Goal: Transaction & Acquisition: Purchase product/service

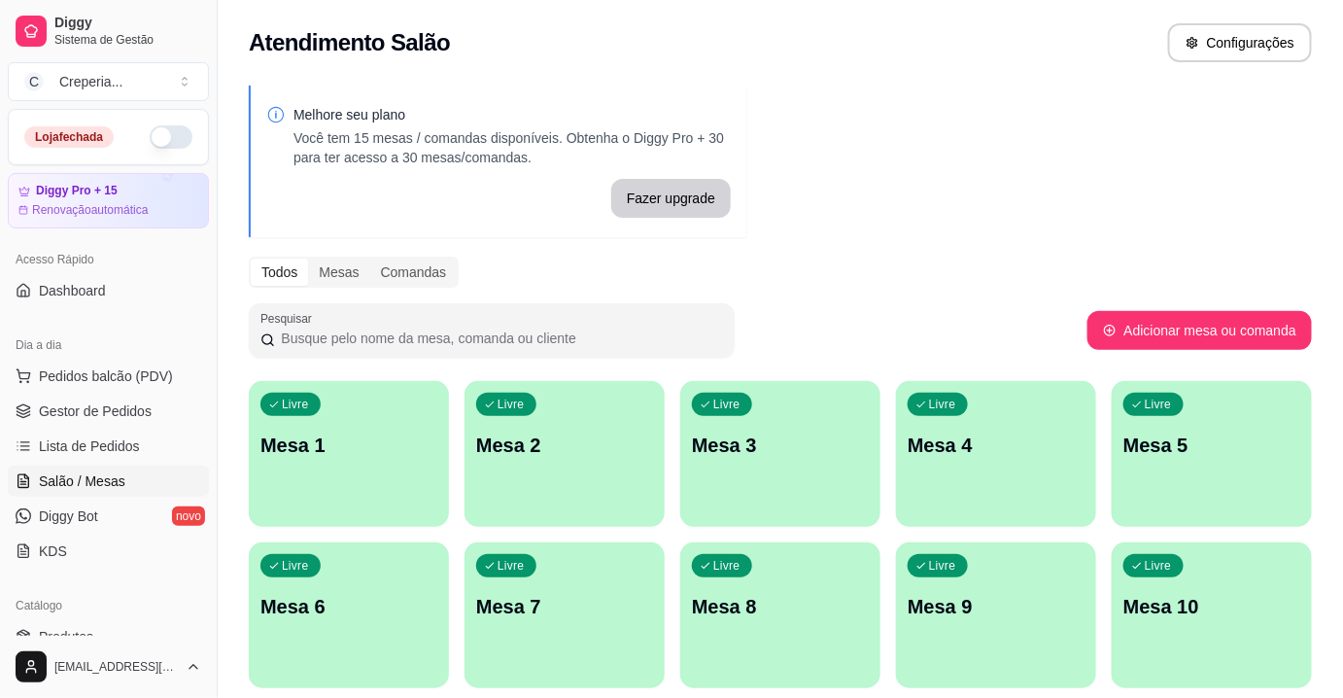
click at [767, 301] on div "Melhore seu plano Você tem 15 mesas / comandas disponíveis. Obtenha o Diggy Pro…" at bounding box center [780, 473] width 1125 height 799
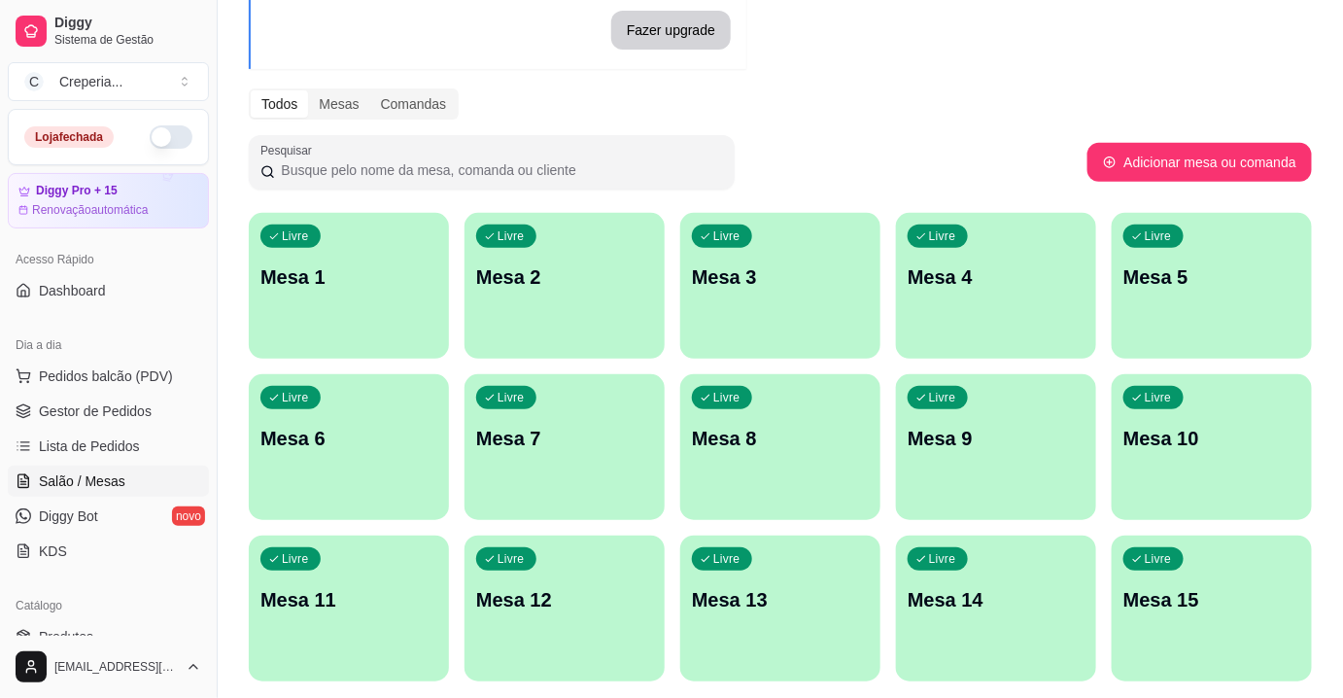
scroll to position [176, 0]
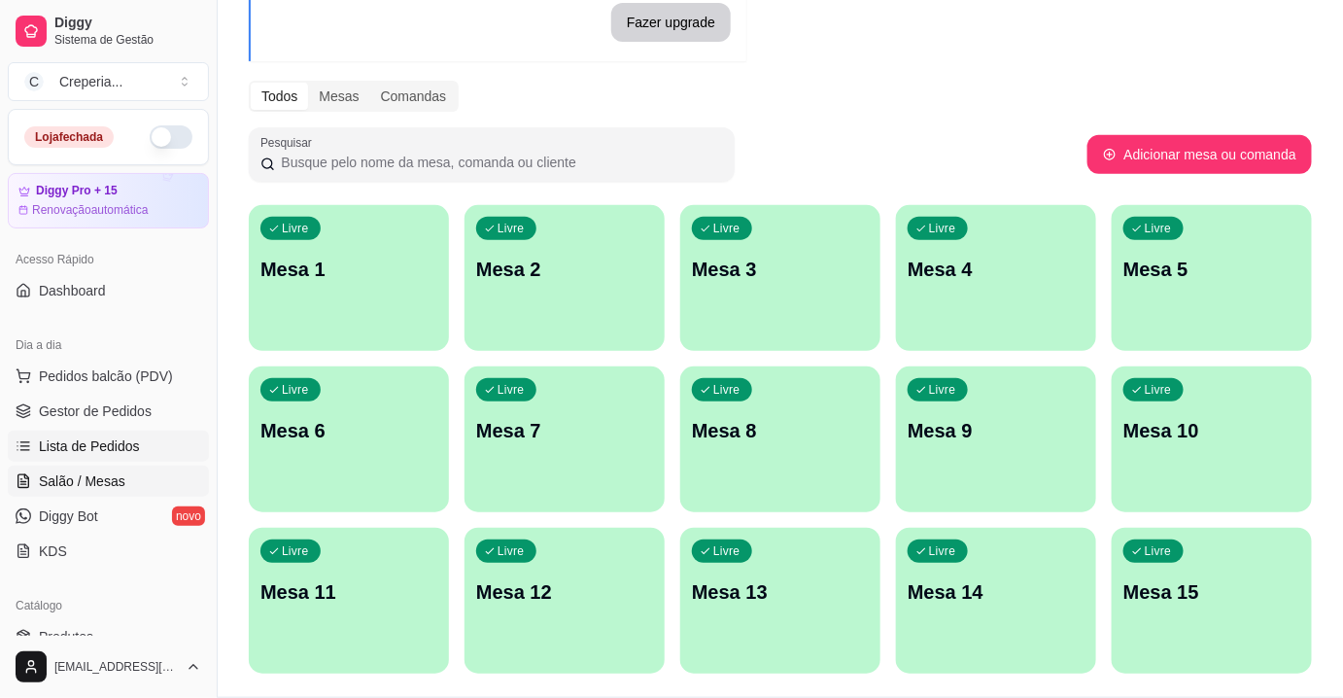
click at [104, 445] on span "Lista de Pedidos" at bounding box center [89, 445] width 101 height 19
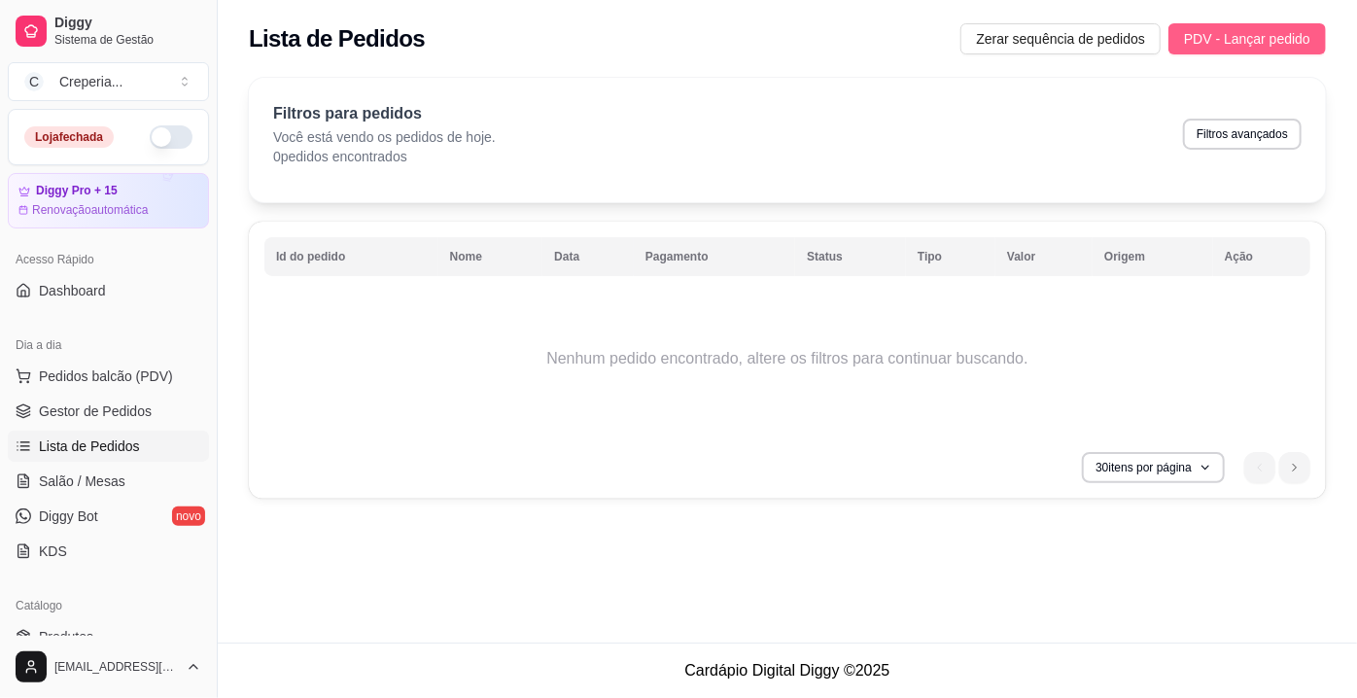
click at [1229, 40] on span "PDV - Lançar pedido" at bounding box center [1247, 38] width 126 height 21
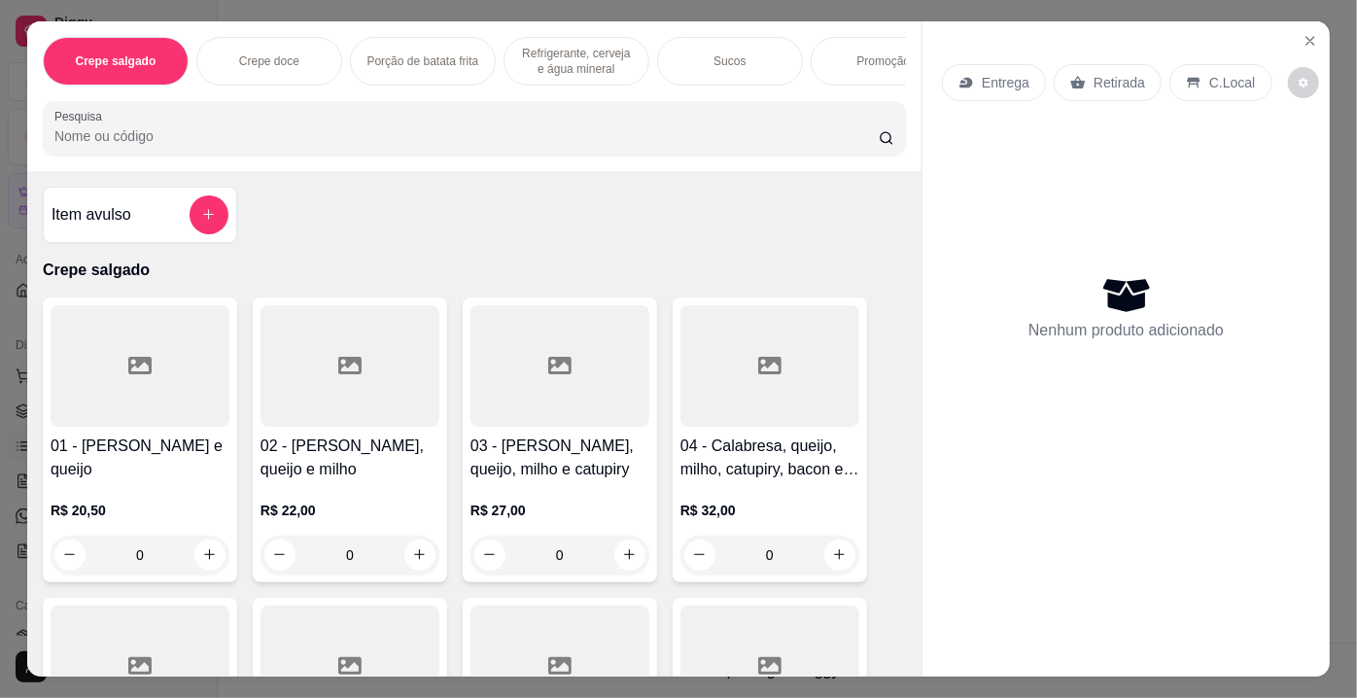
click at [403, 146] on input "Pesquisa" at bounding box center [466, 135] width 824 height 19
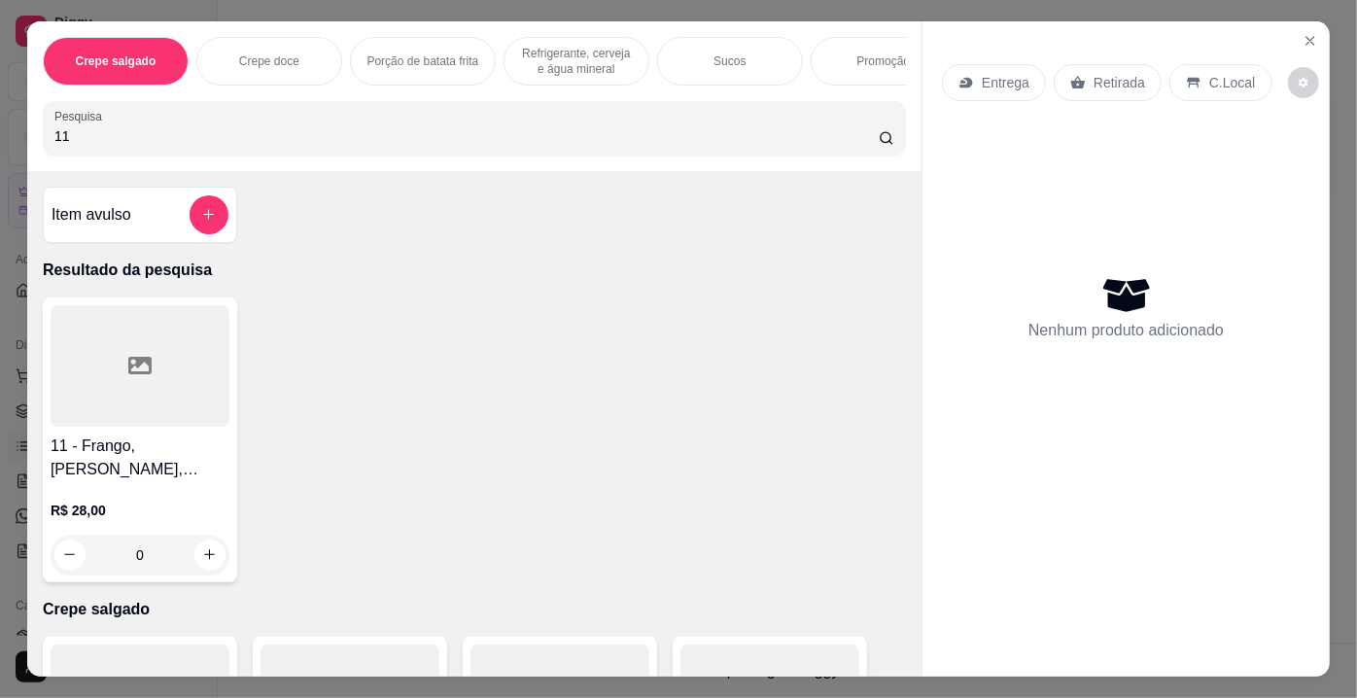
type input "11"
click at [134, 366] on icon at bounding box center [139, 365] width 23 height 17
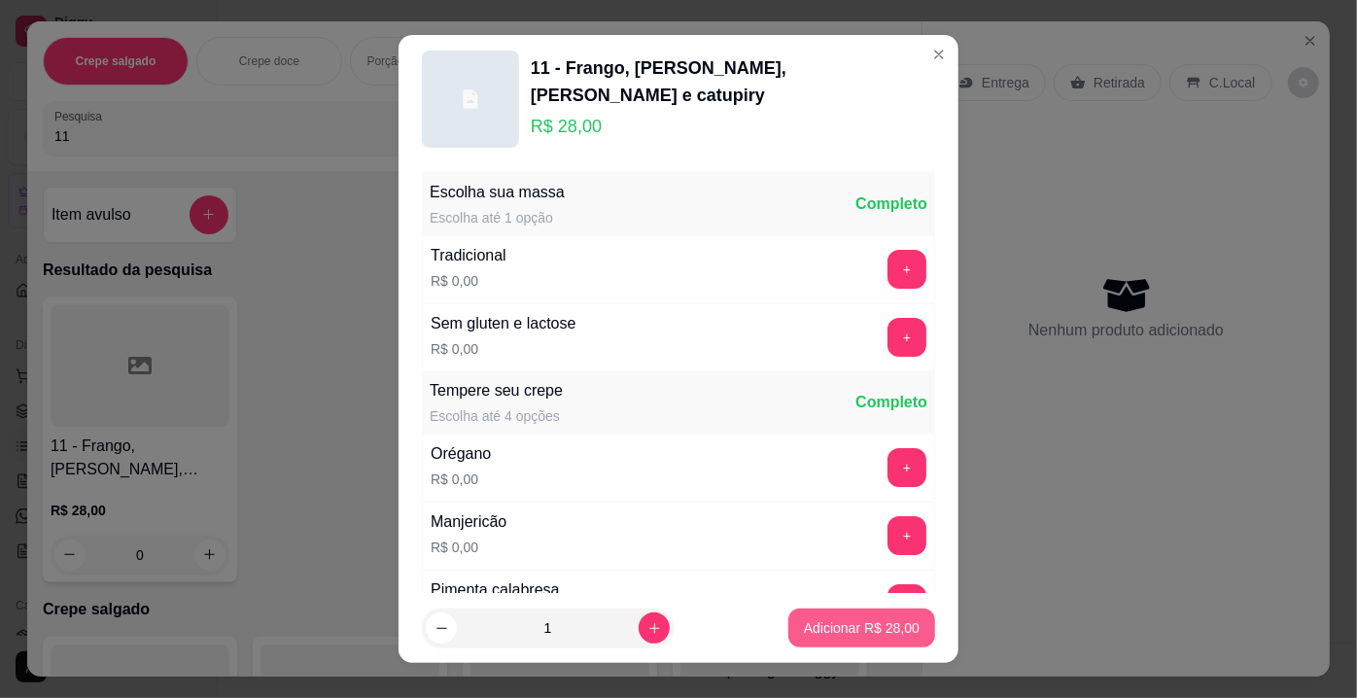
click at [809, 646] on button "Adicionar R$ 28,00" at bounding box center [861, 627] width 147 height 39
type input "1"
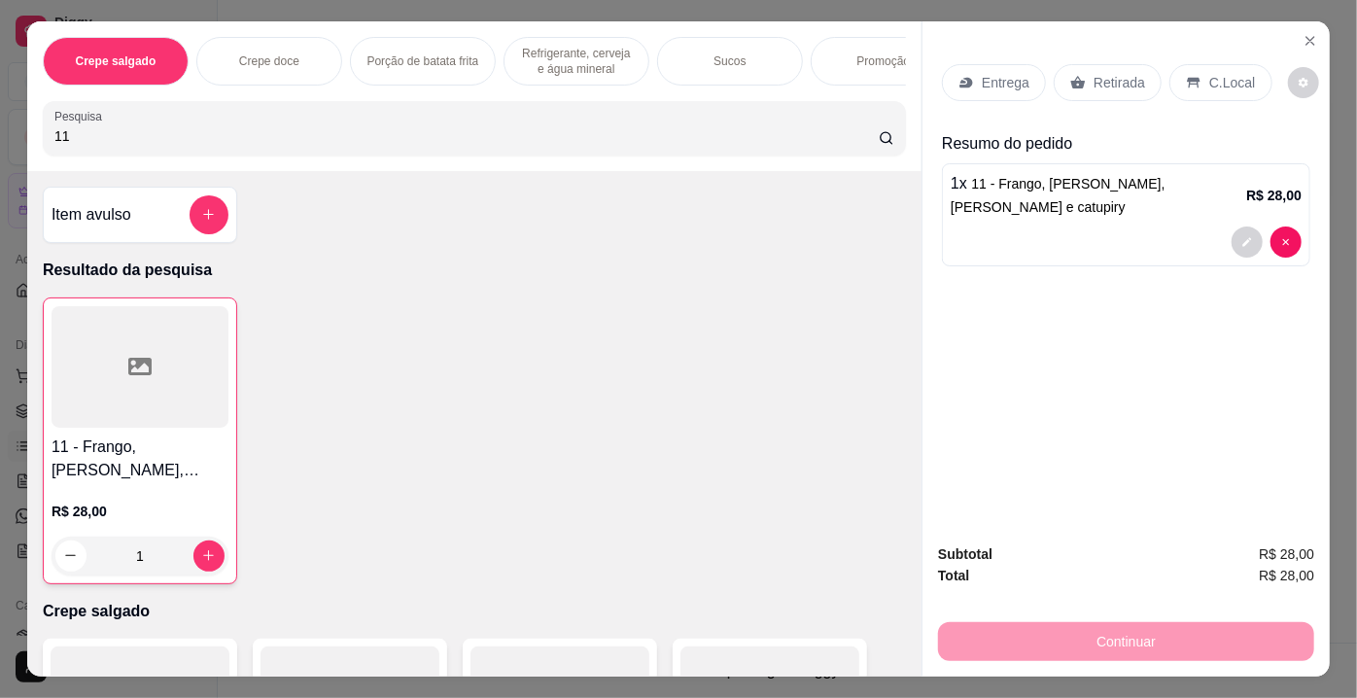
drag, startPoint x: 94, startPoint y: 144, endPoint x: 28, endPoint y: 132, distance: 67.1
click at [28, 132] on div "Crepe salgado Crepe doce Porção de batata frita Refrigerante, cerveja e água mi…" at bounding box center [474, 96] width 894 height 150
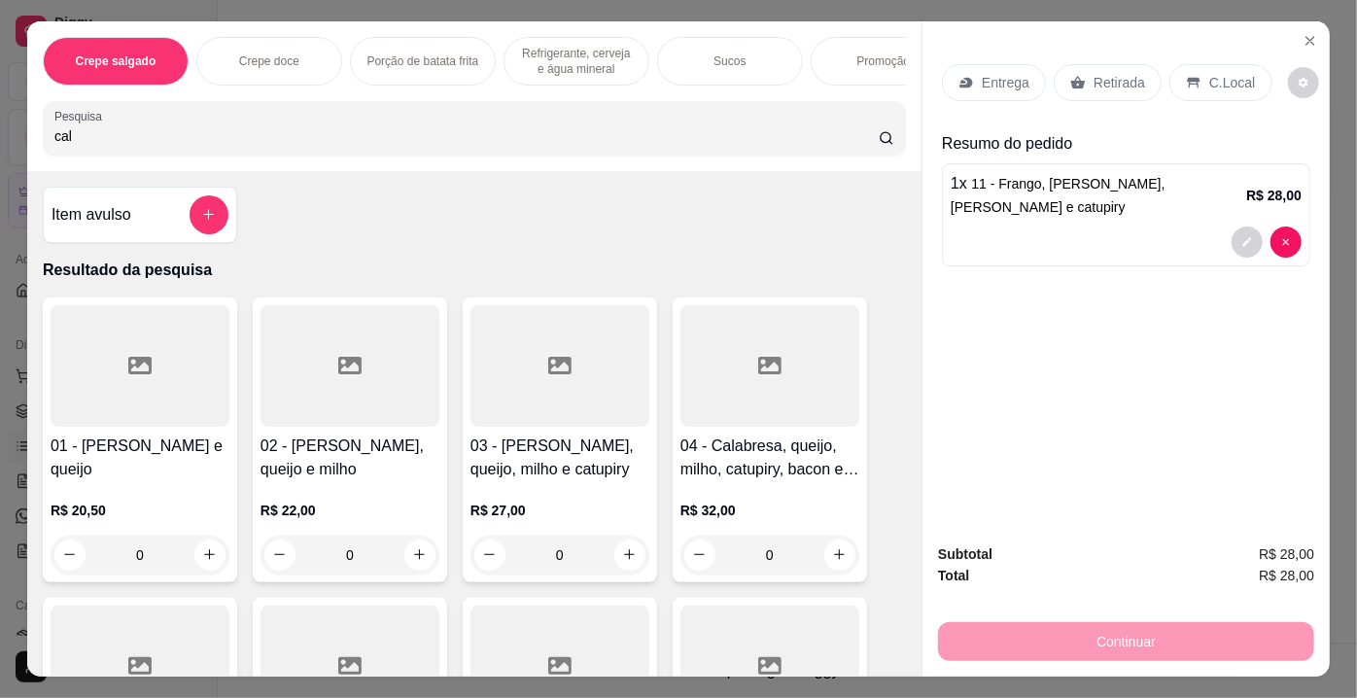
type input "cal"
click at [156, 414] on div at bounding box center [140, 365] width 179 height 121
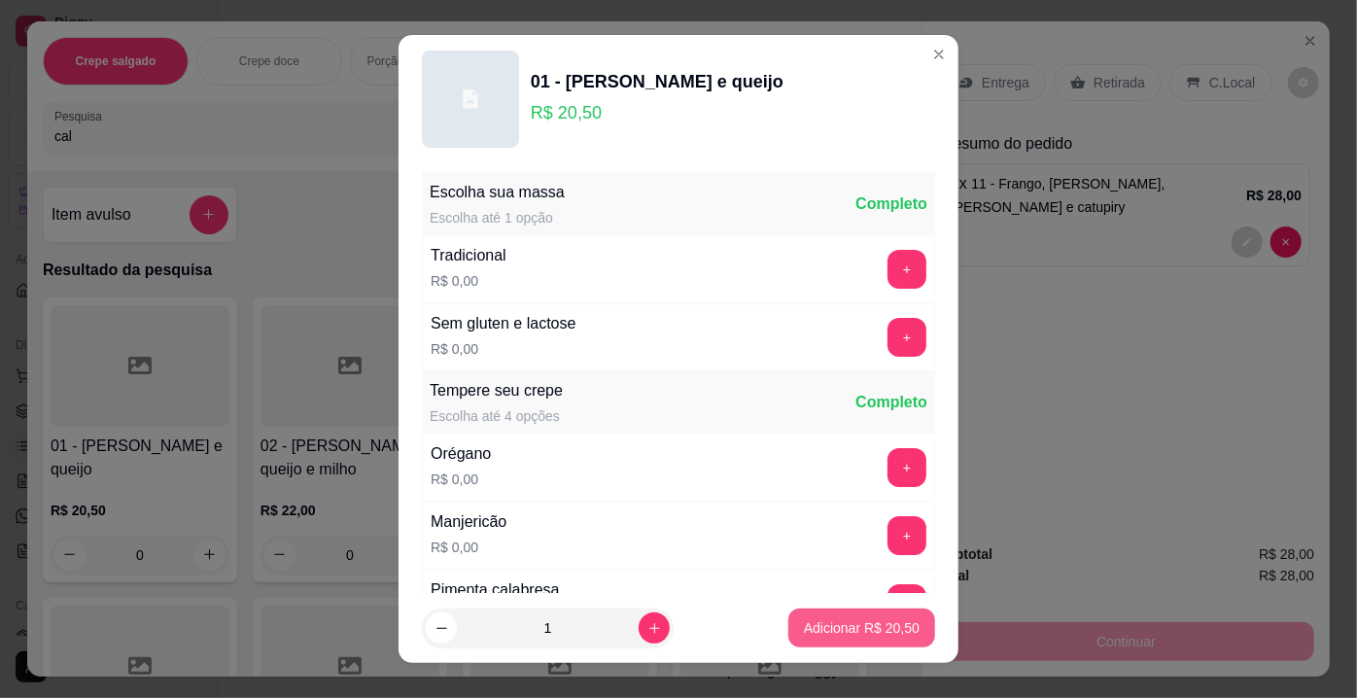
click at [824, 636] on button "Adicionar R$ 20,50" at bounding box center [861, 627] width 147 height 39
type input "1"
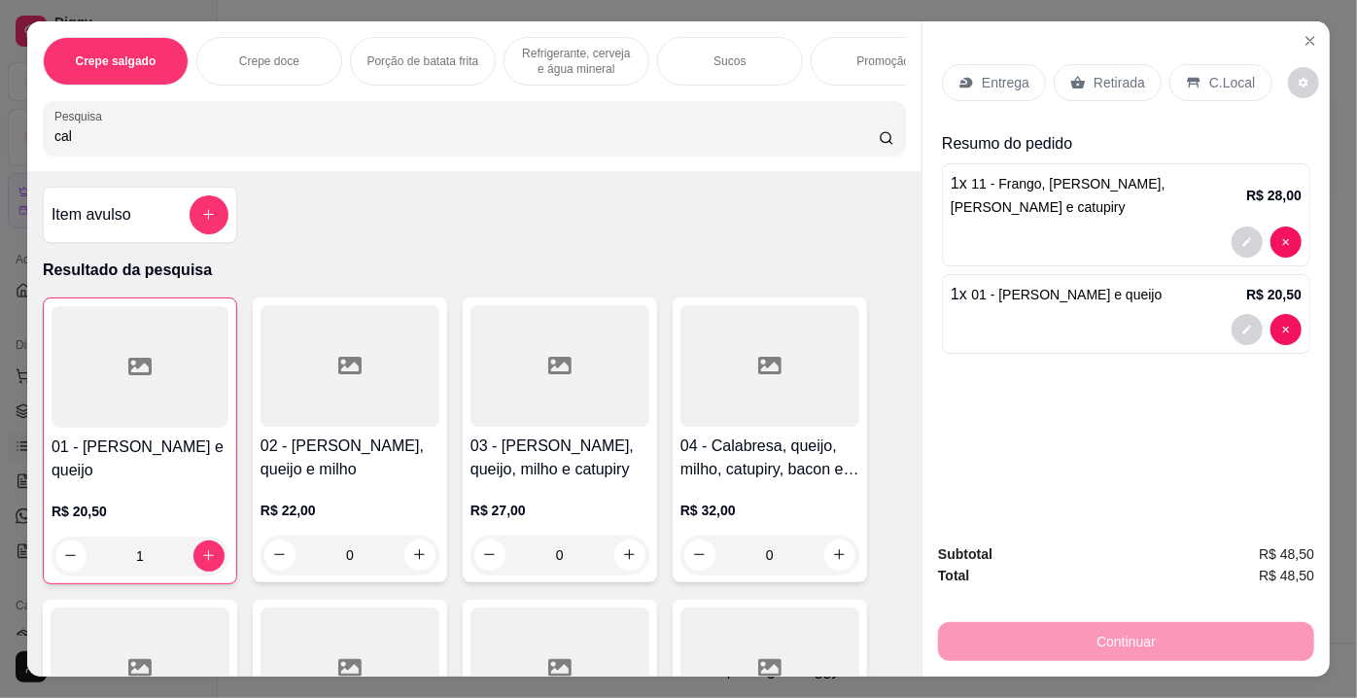
drag, startPoint x: 92, startPoint y: 139, endPoint x: 34, endPoint y: 138, distance: 58.3
click at [34, 138] on div "Crepe salgado Crepe doce Porção de batata frita Refrigerante, cerveja e água mi…" at bounding box center [474, 96] width 894 height 150
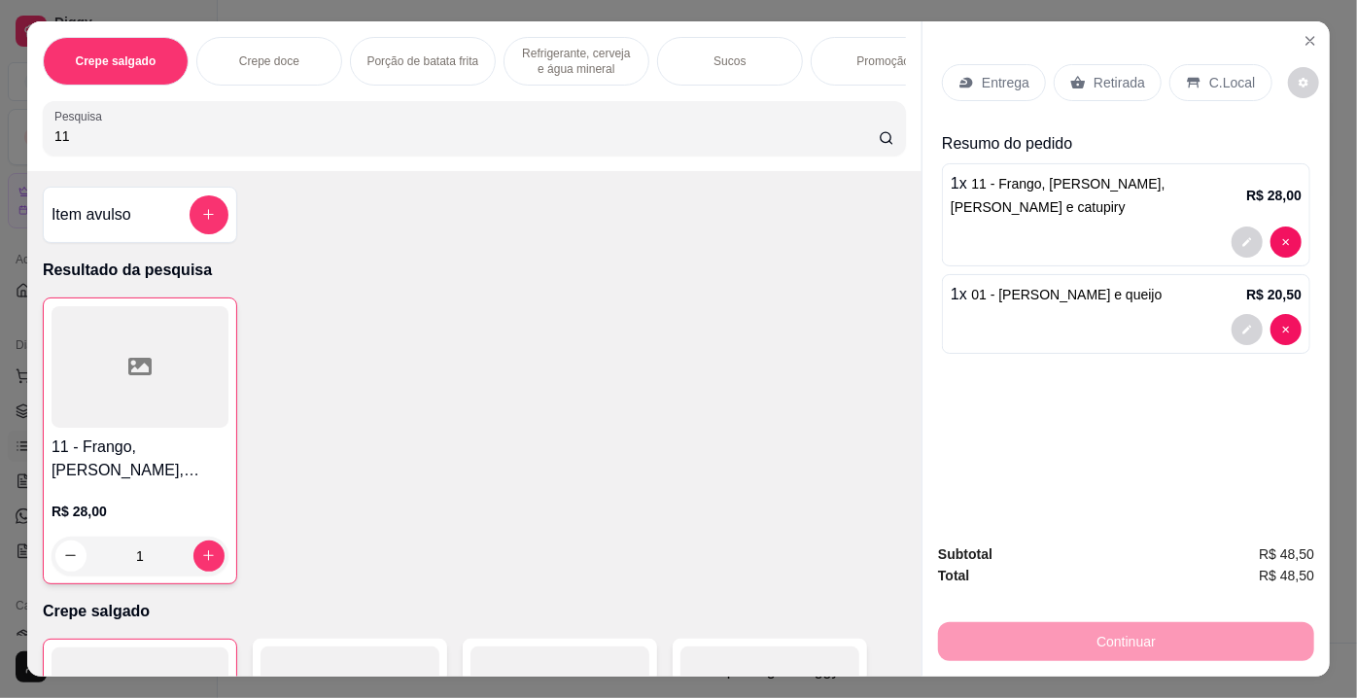
type input "11"
click at [174, 376] on div at bounding box center [140, 366] width 177 height 121
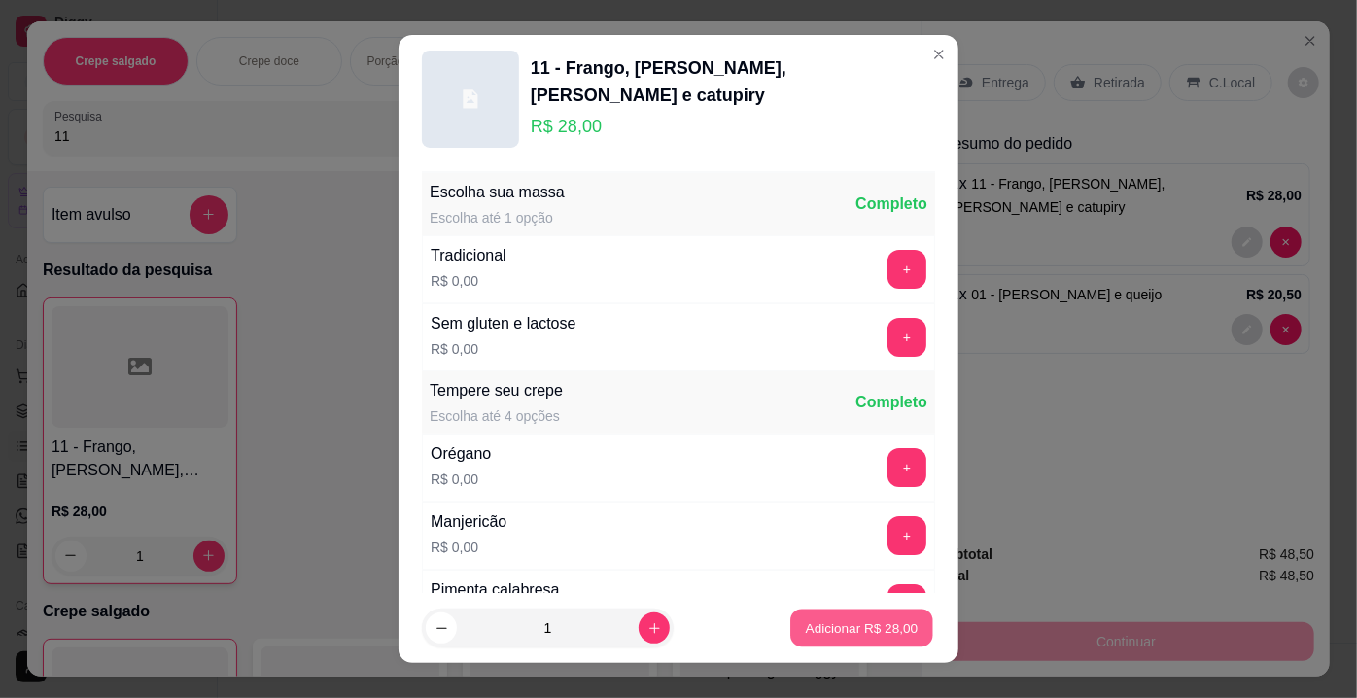
click at [848, 639] on button "Adicionar R$ 28,00" at bounding box center [861, 628] width 143 height 38
type input "2"
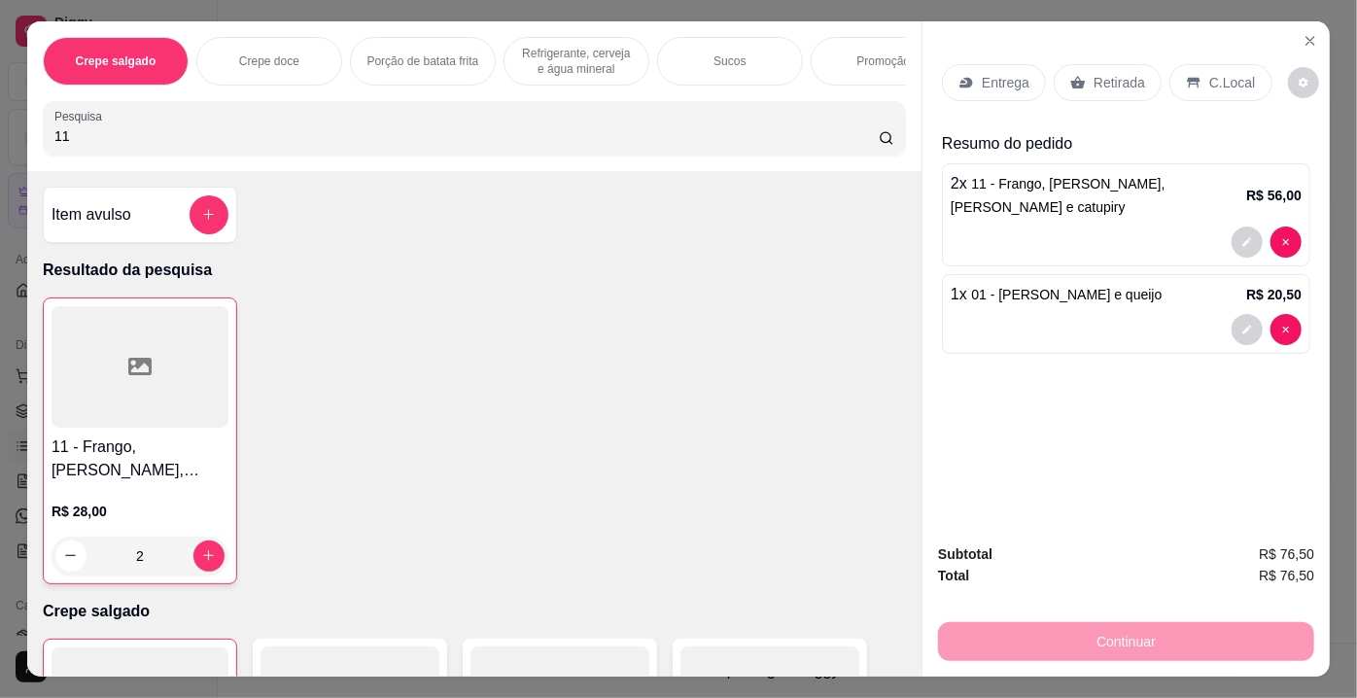
click at [1103, 79] on p "Retirada" at bounding box center [1119, 82] width 52 height 19
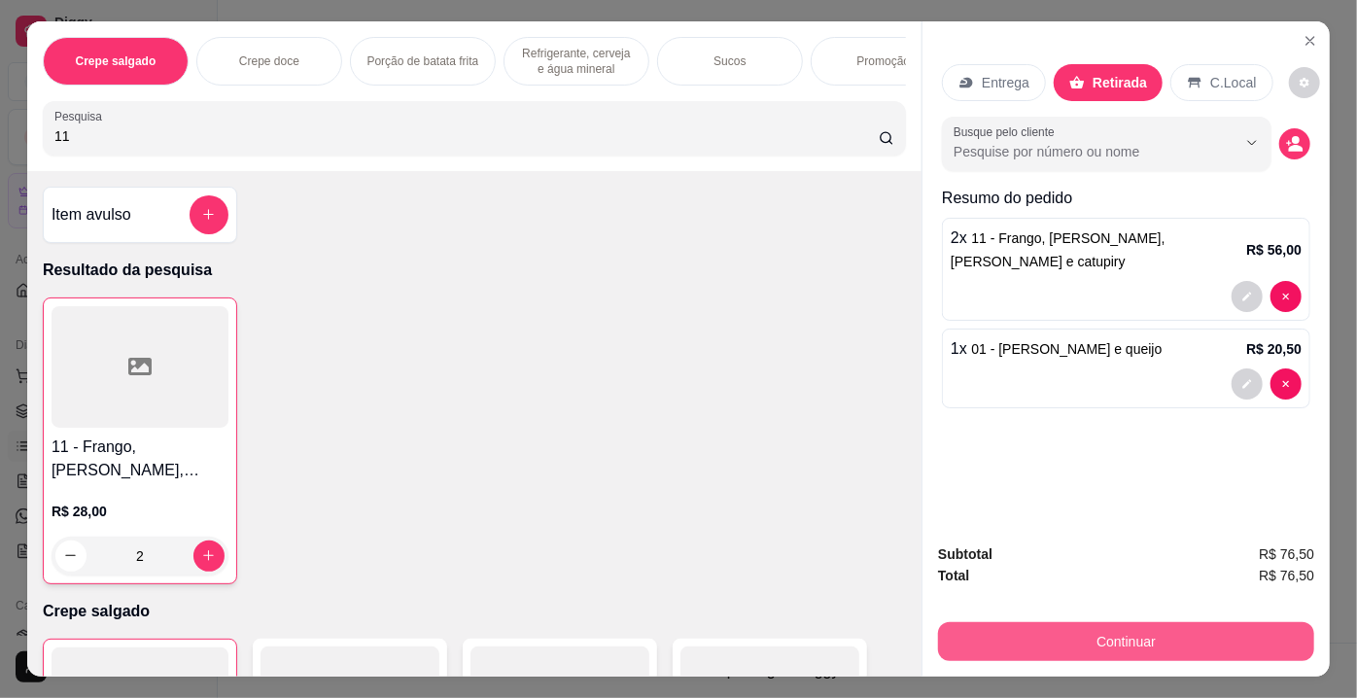
click at [1133, 629] on button "Continuar" at bounding box center [1126, 641] width 376 height 39
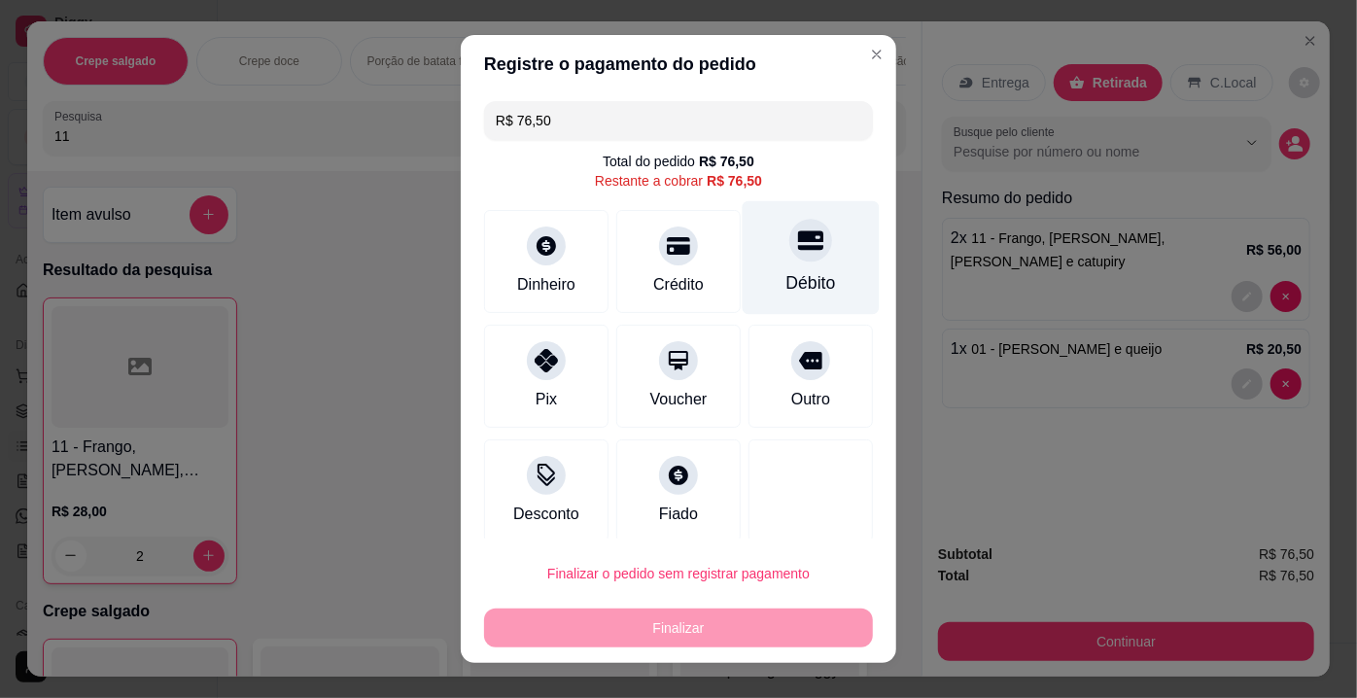
click at [788, 282] on div "Débito" at bounding box center [811, 282] width 50 height 25
type input "R$ 0,00"
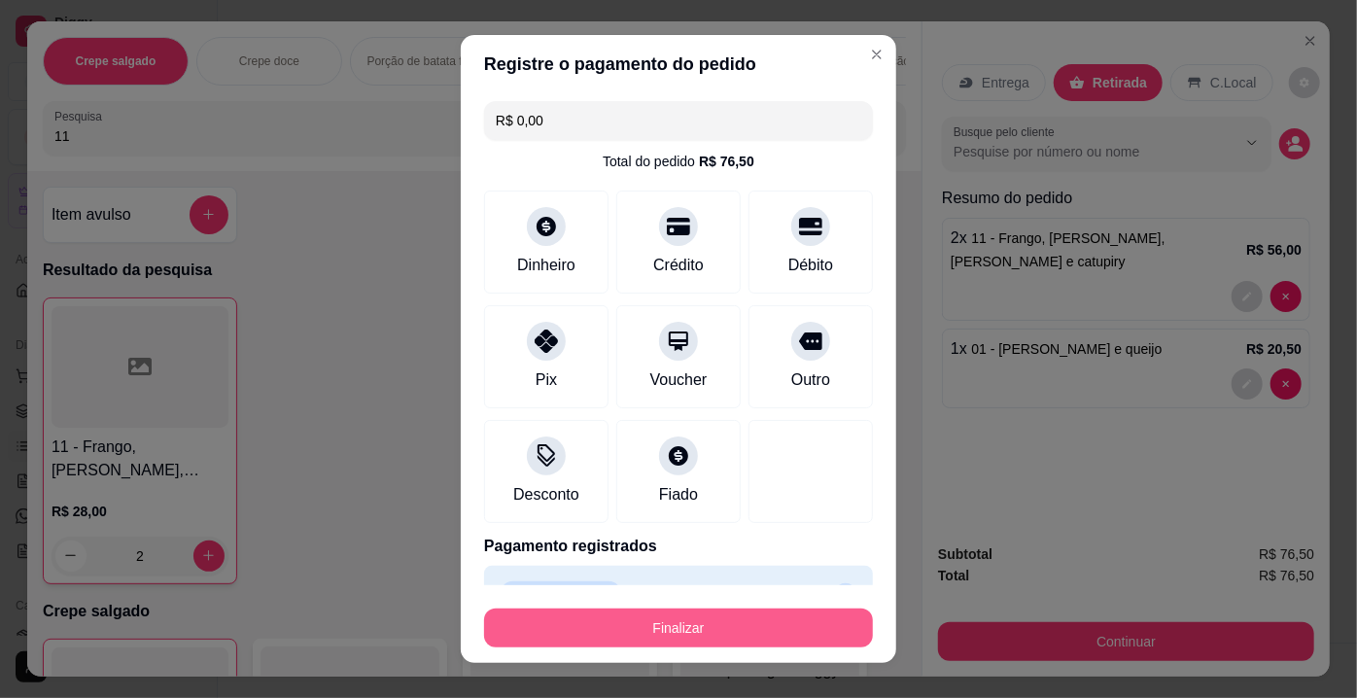
click at [690, 637] on button "Finalizar" at bounding box center [678, 627] width 389 height 39
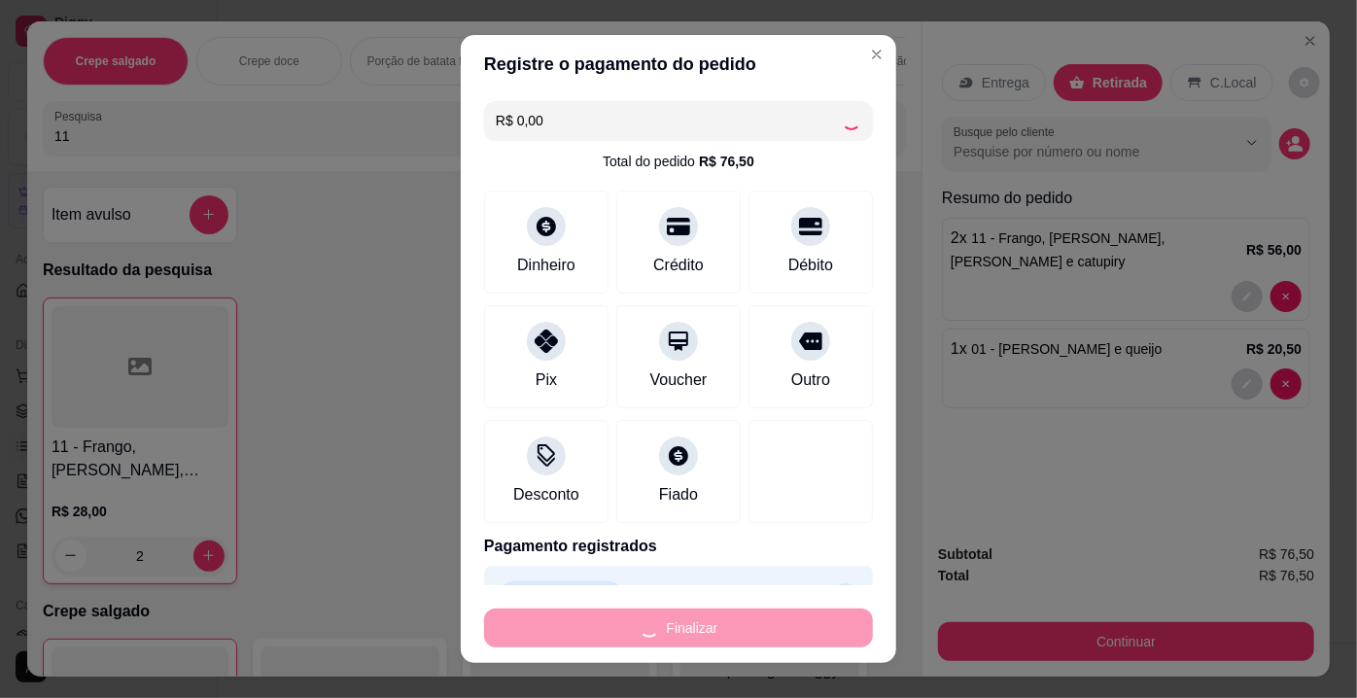
type input "0"
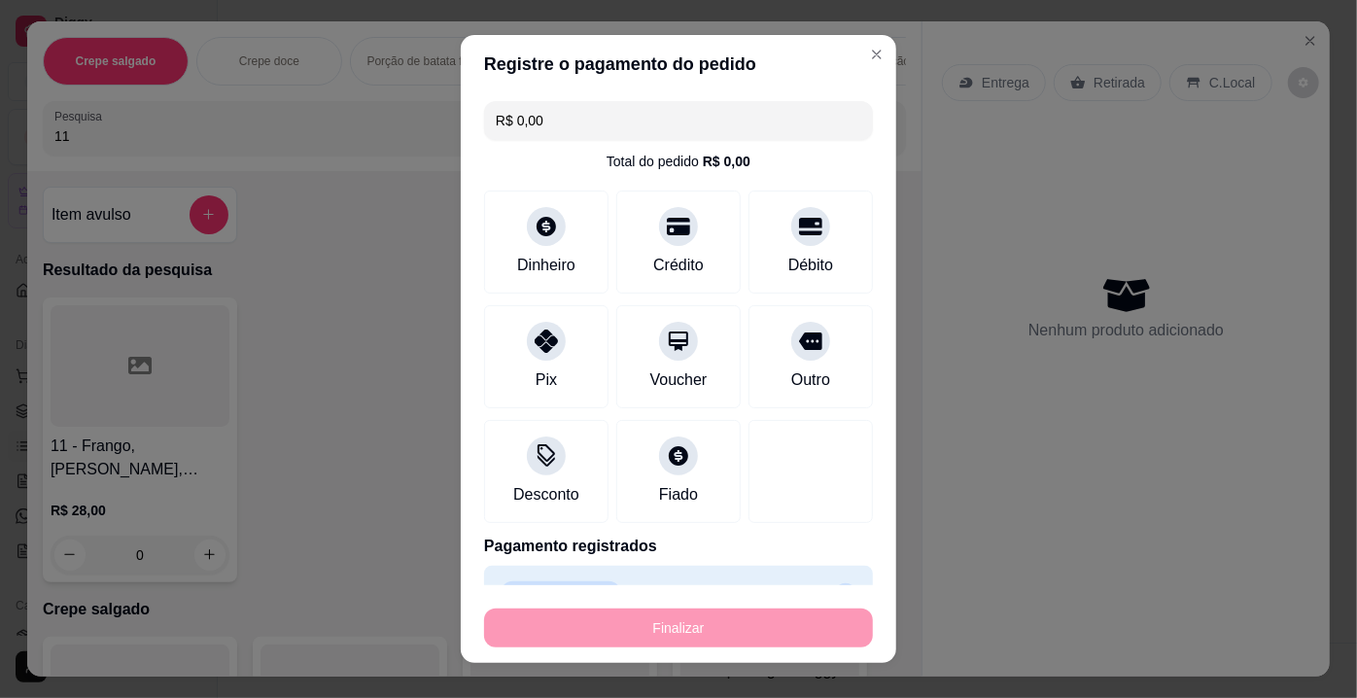
type input "-R$ 76,50"
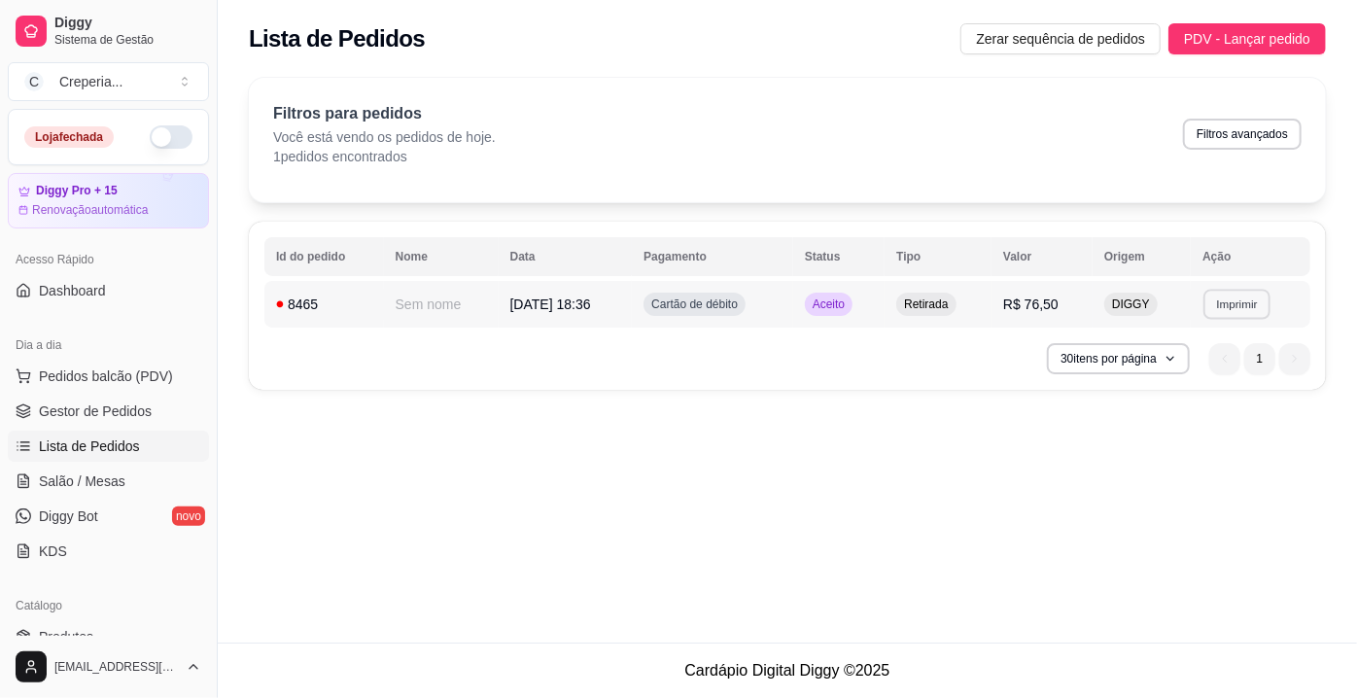
click at [1229, 309] on button "Imprimir" at bounding box center [1236, 304] width 67 height 30
click at [1199, 375] on button "IMPRESSORA" at bounding box center [1205, 372] width 141 height 31
click at [98, 471] on span "Salão / Mesas" at bounding box center [82, 480] width 87 height 19
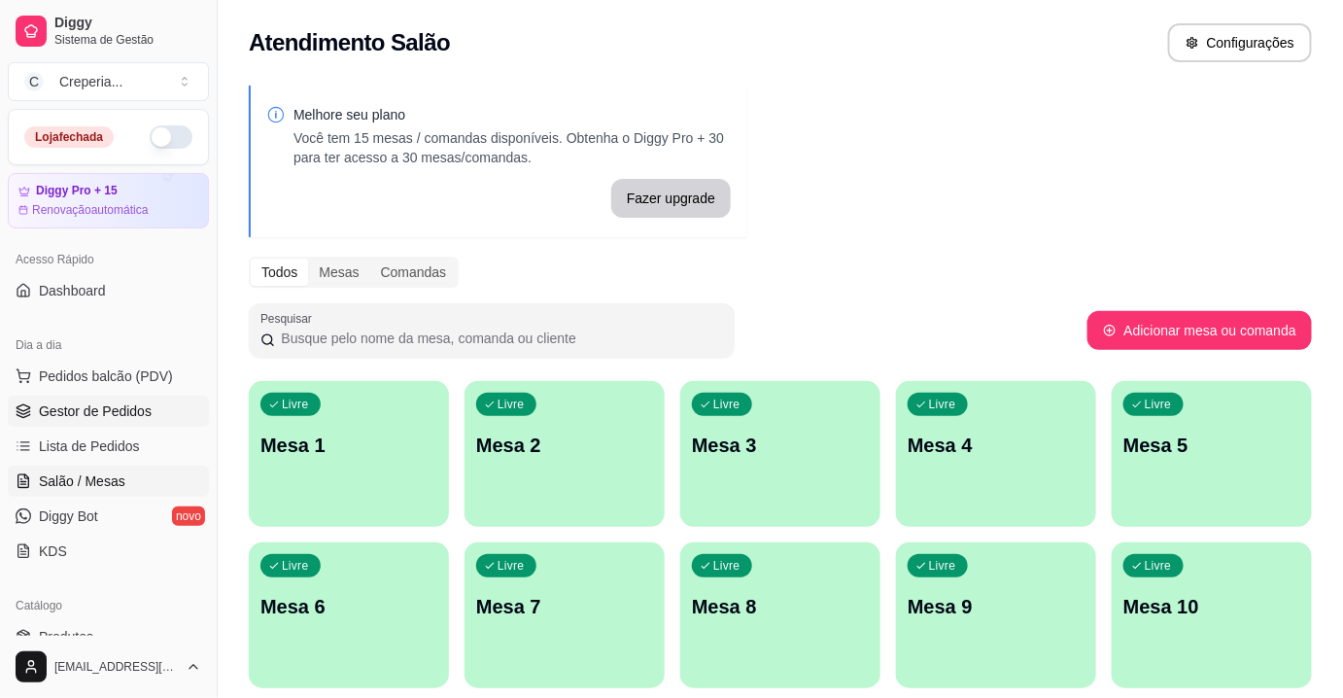
click at [111, 416] on span "Gestor de Pedidos" at bounding box center [95, 410] width 113 height 19
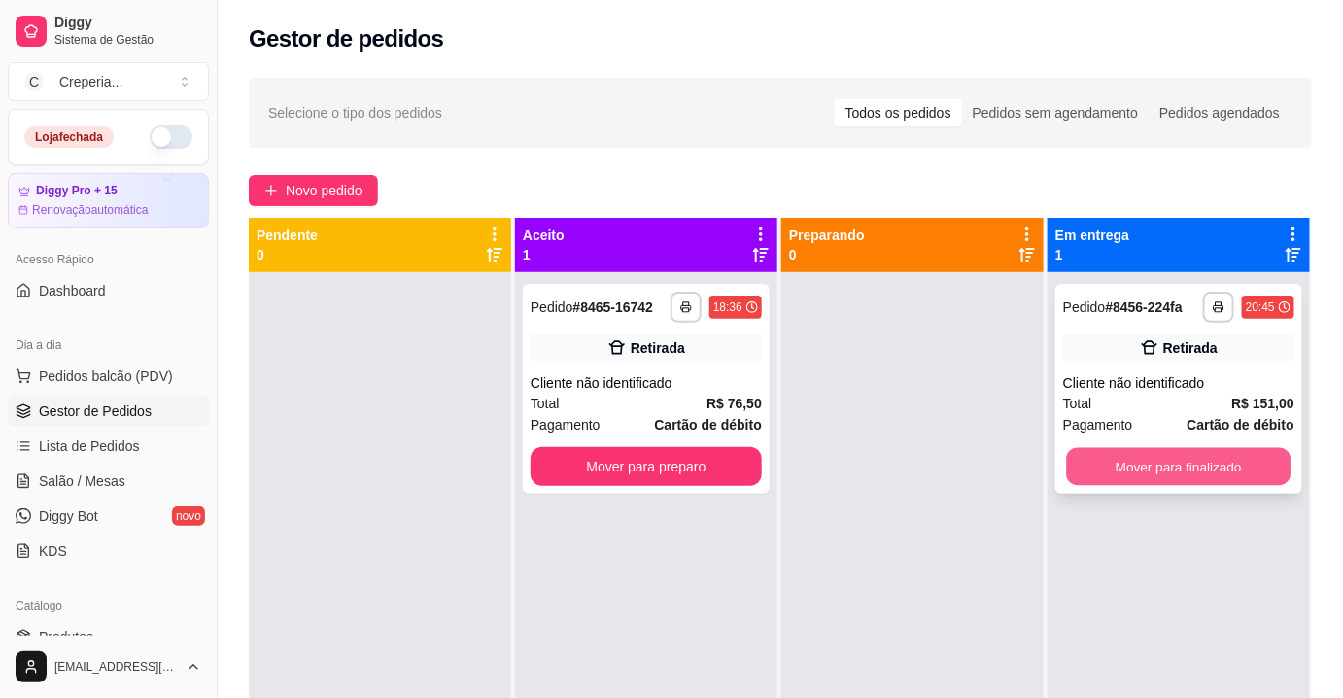
click at [1153, 464] on button "Mover para finalizado" at bounding box center [1179, 467] width 225 height 38
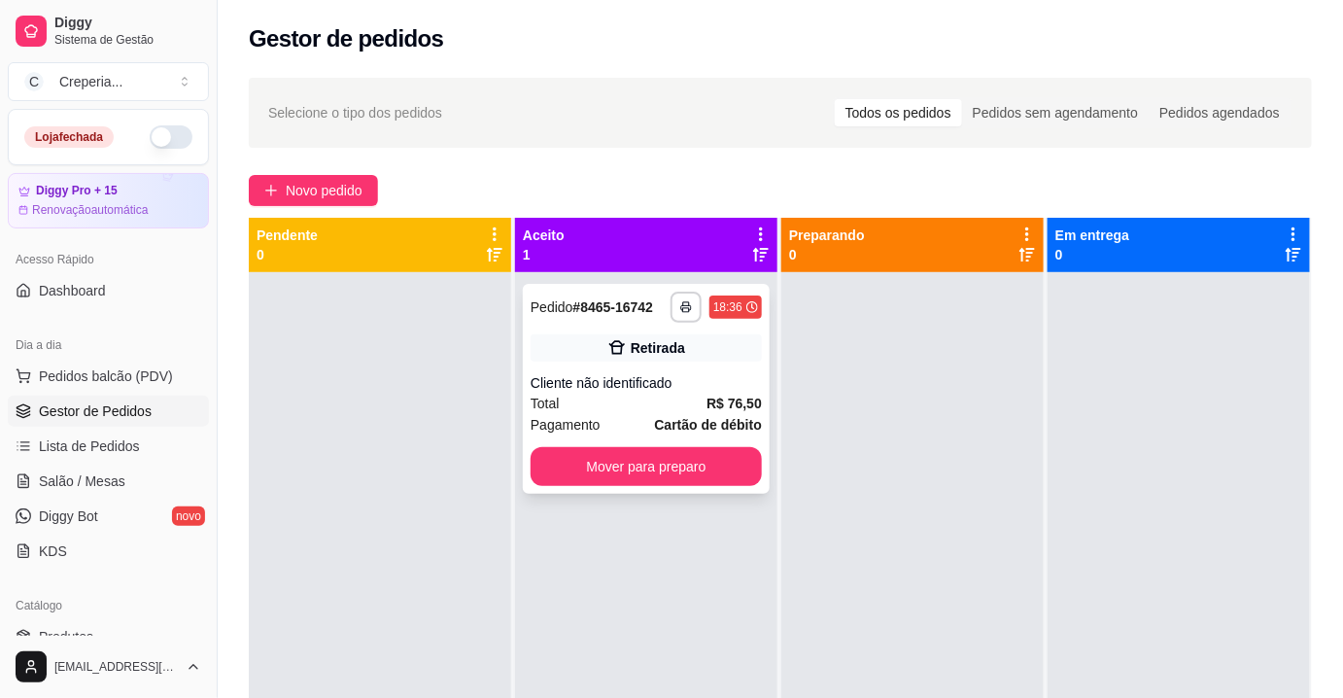
click at [635, 369] on div "**********" at bounding box center [646, 389] width 247 height 210
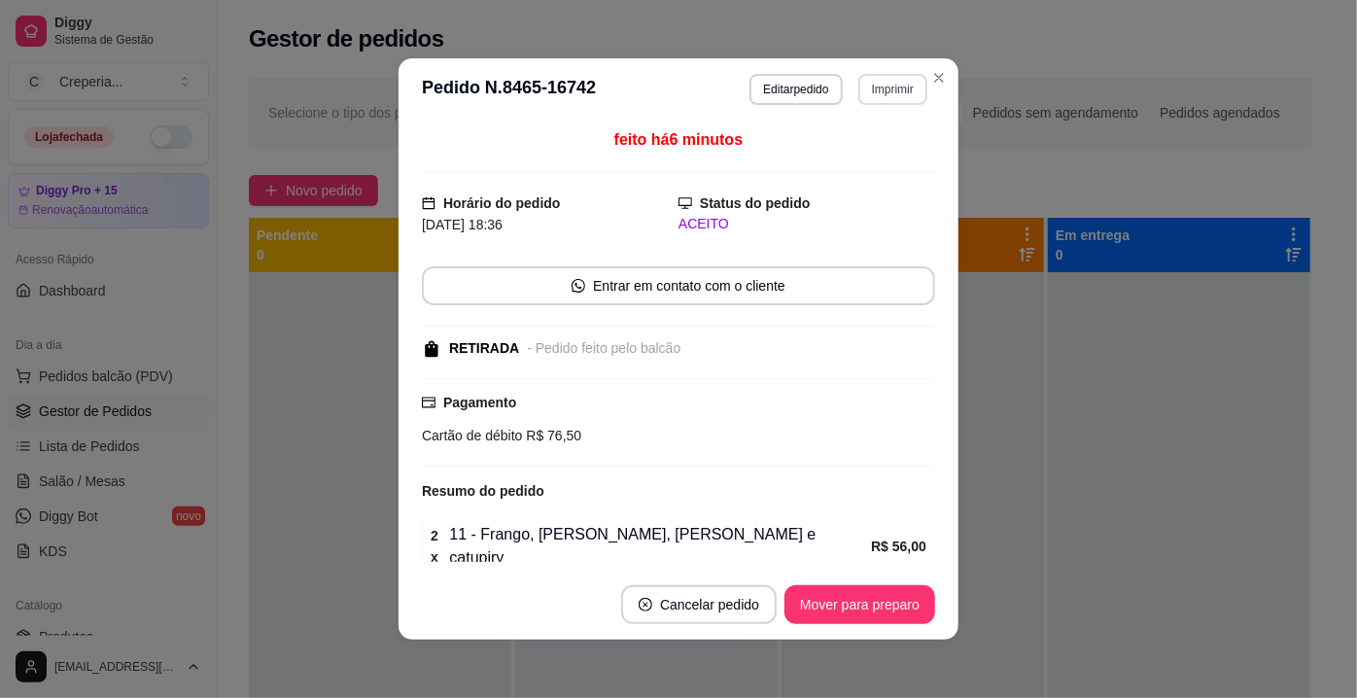
click at [871, 93] on button "Imprimir" at bounding box center [892, 89] width 69 height 31
click at [847, 165] on button "IMPRESSORA" at bounding box center [851, 157] width 136 height 30
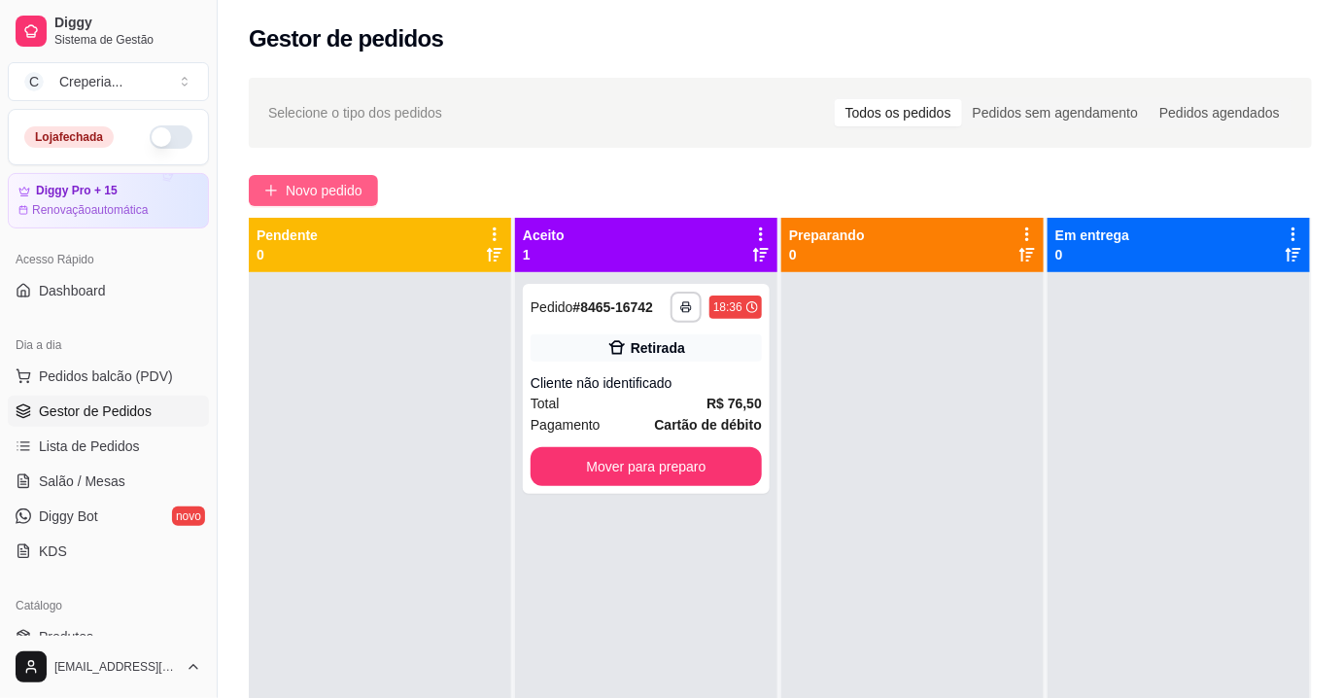
click at [298, 190] on span "Novo pedido" at bounding box center [324, 190] width 77 height 21
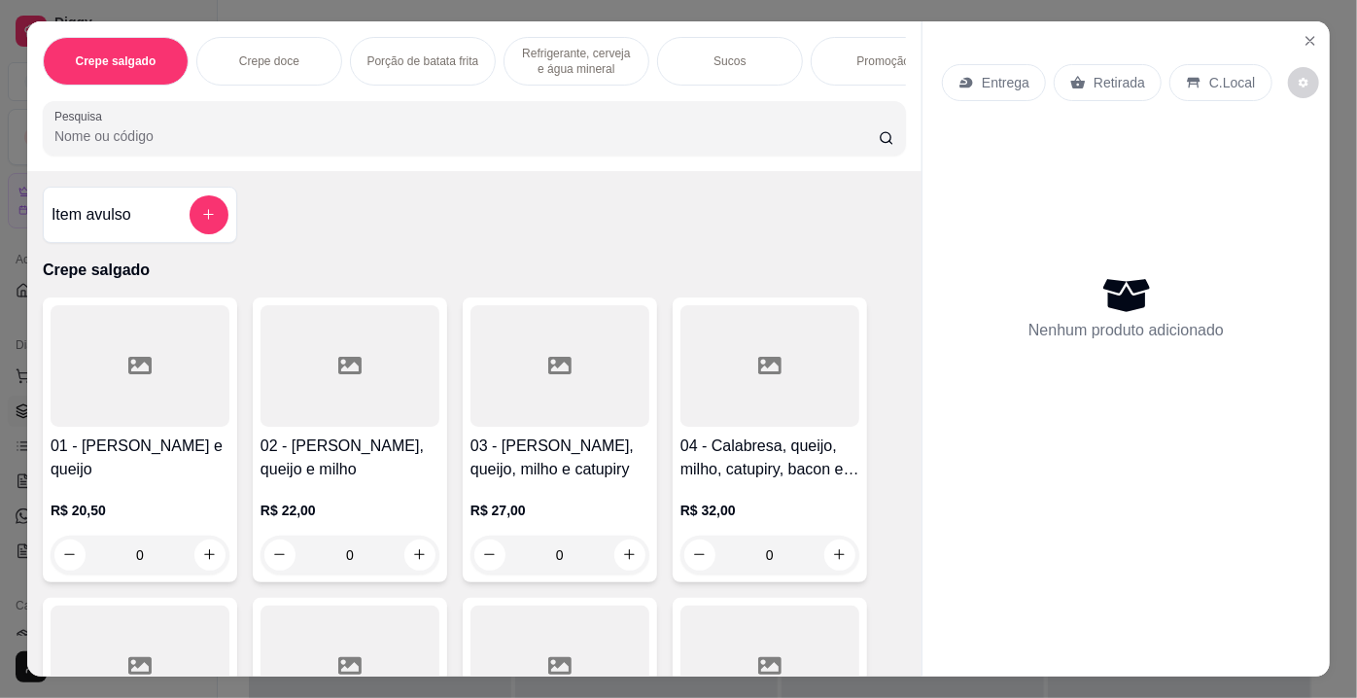
click at [304, 136] on input "Pesquisa" at bounding box center [466, 135] width 824 height 19
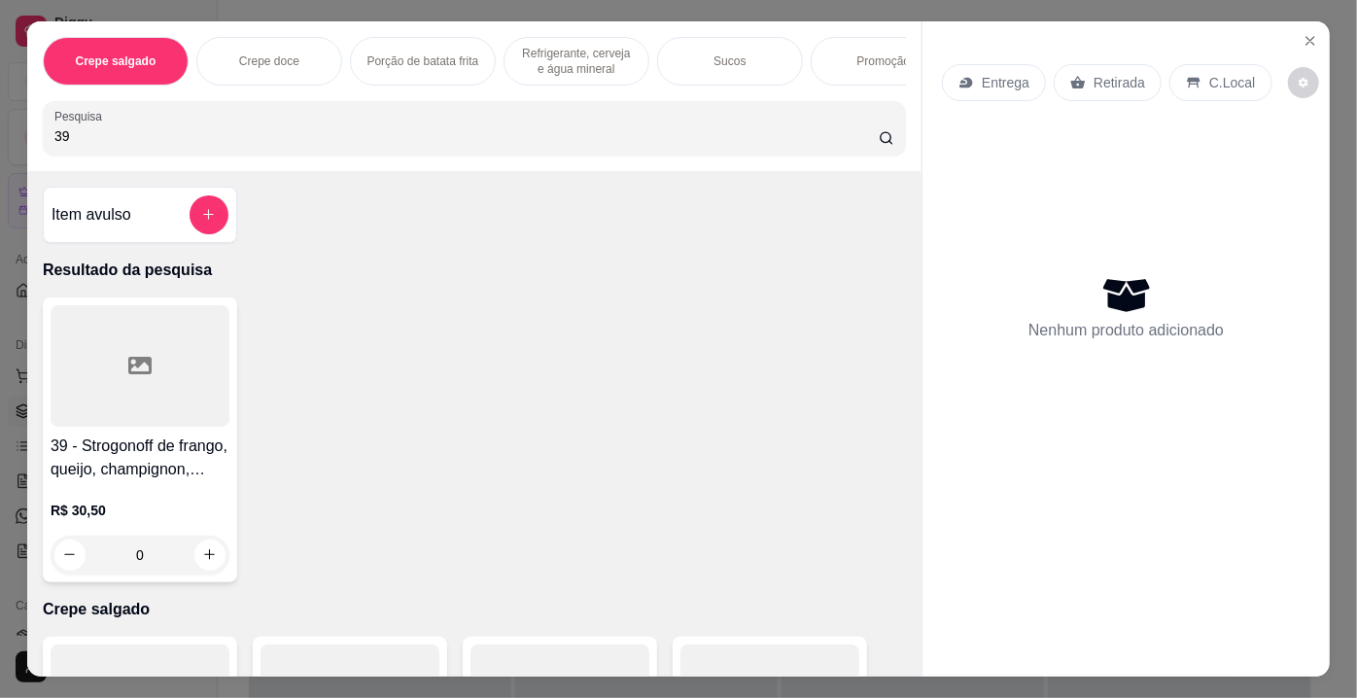
type input "39"
click at [156, 377] on div at bounding box center [140, 365] width 179 height 121
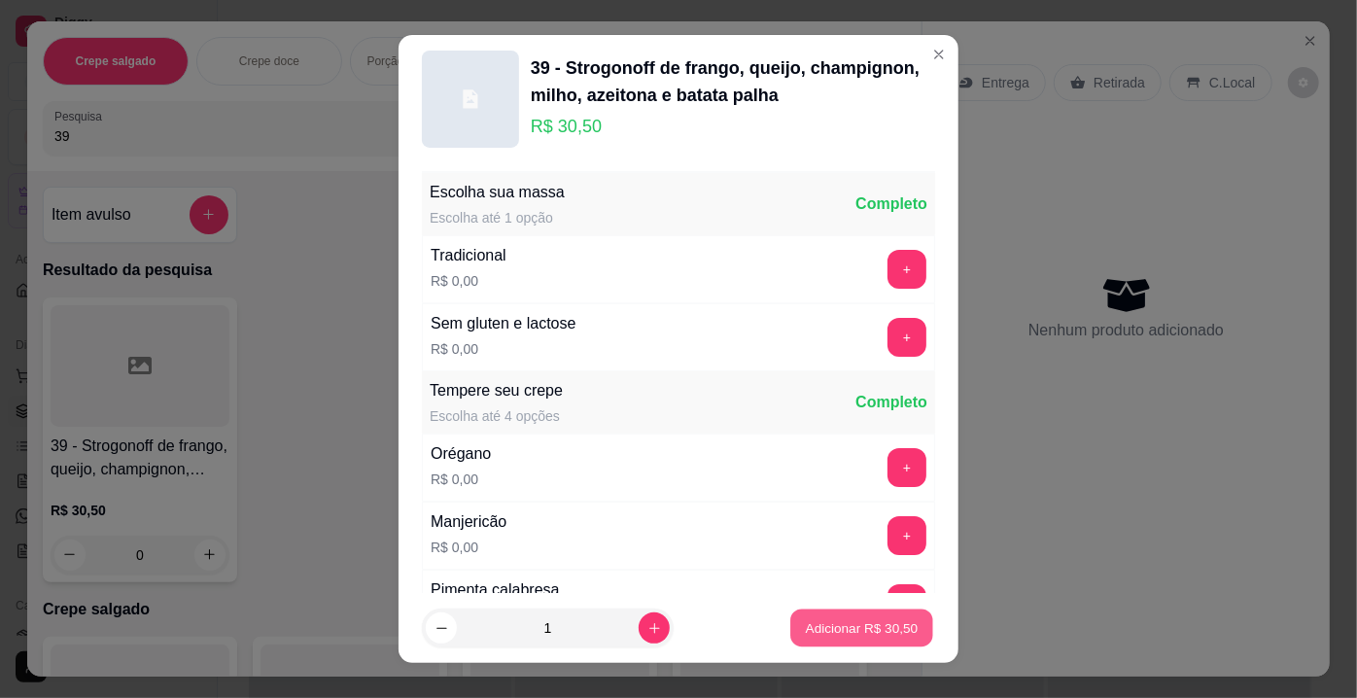
click at [887, 639] on button "Adicionar R$ 30,50" at bounding box center [861, 628] width 143 height 38
type input "1"
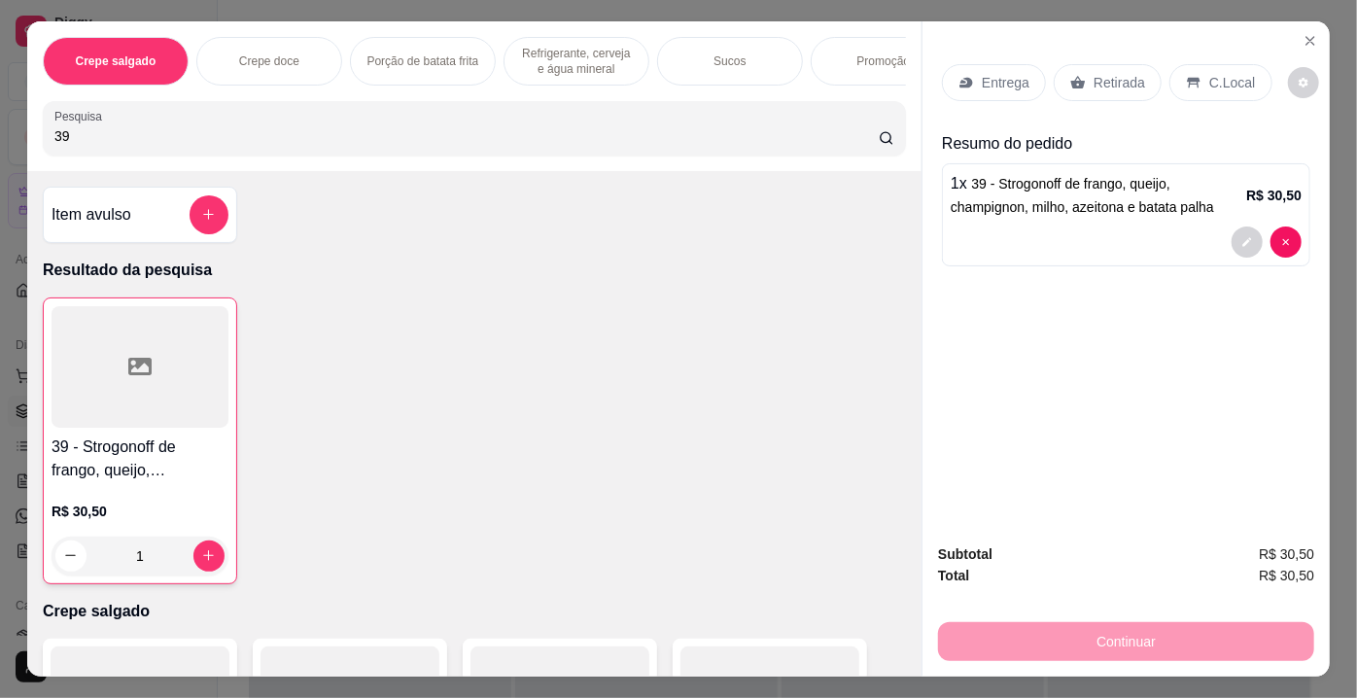
drag, startPoint x: 19, startPoint y: 141, endPoint x: 0, endPoint y: 133, distance: 20.9
click at [0, 133] on div "Crepe salgado Crepe doce Porção de batata frita Refrigerante, cerveja e água mi…" at bounding box center [678, 349] width 1357 height 698
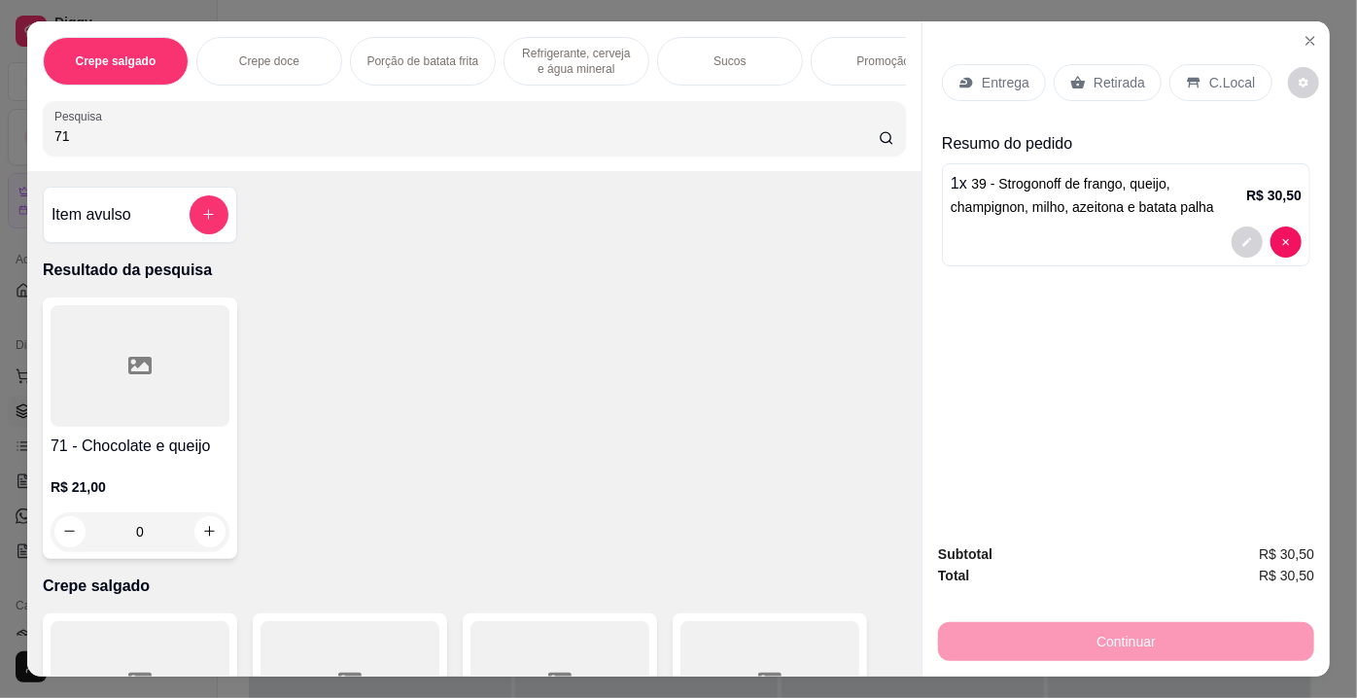
type input "71"
click at [111, 408] on div at bounding box center [140, 365] width 179 height 121
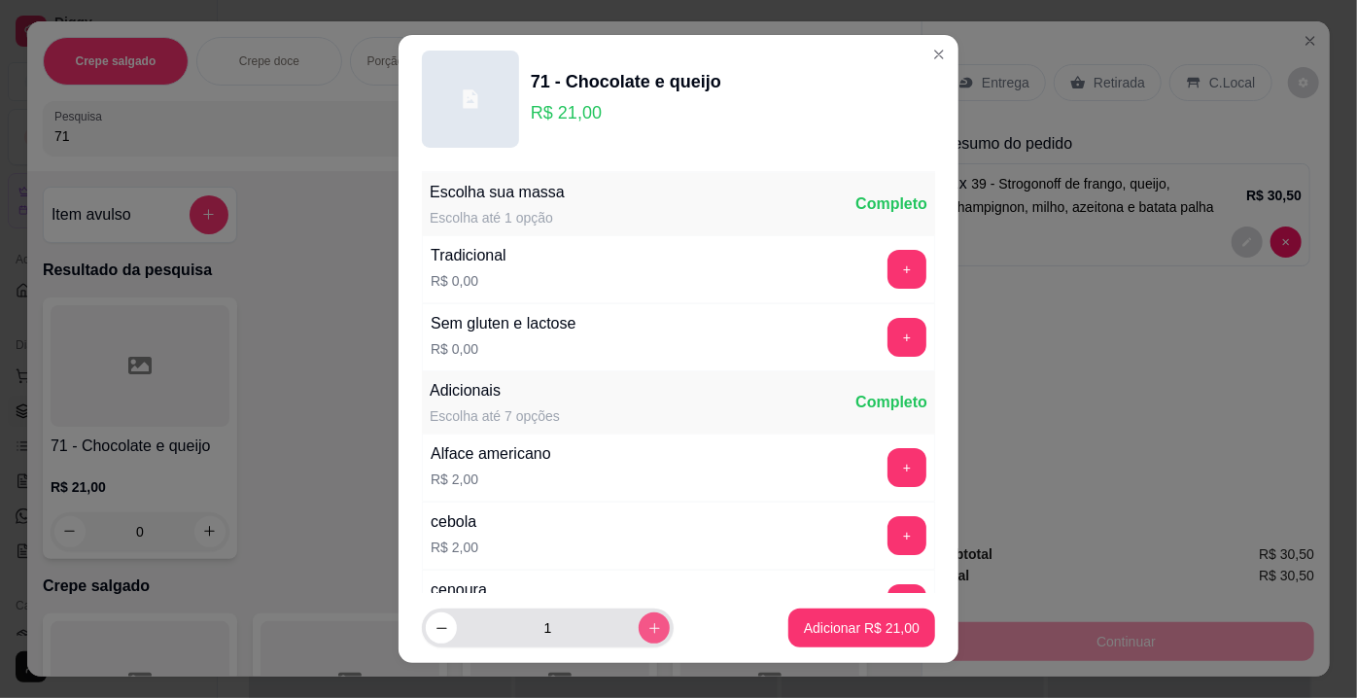
click at [644, 626] on button "increase-product-quantity" at bounding box center [654, 627] width 31 height 31
type input "2"
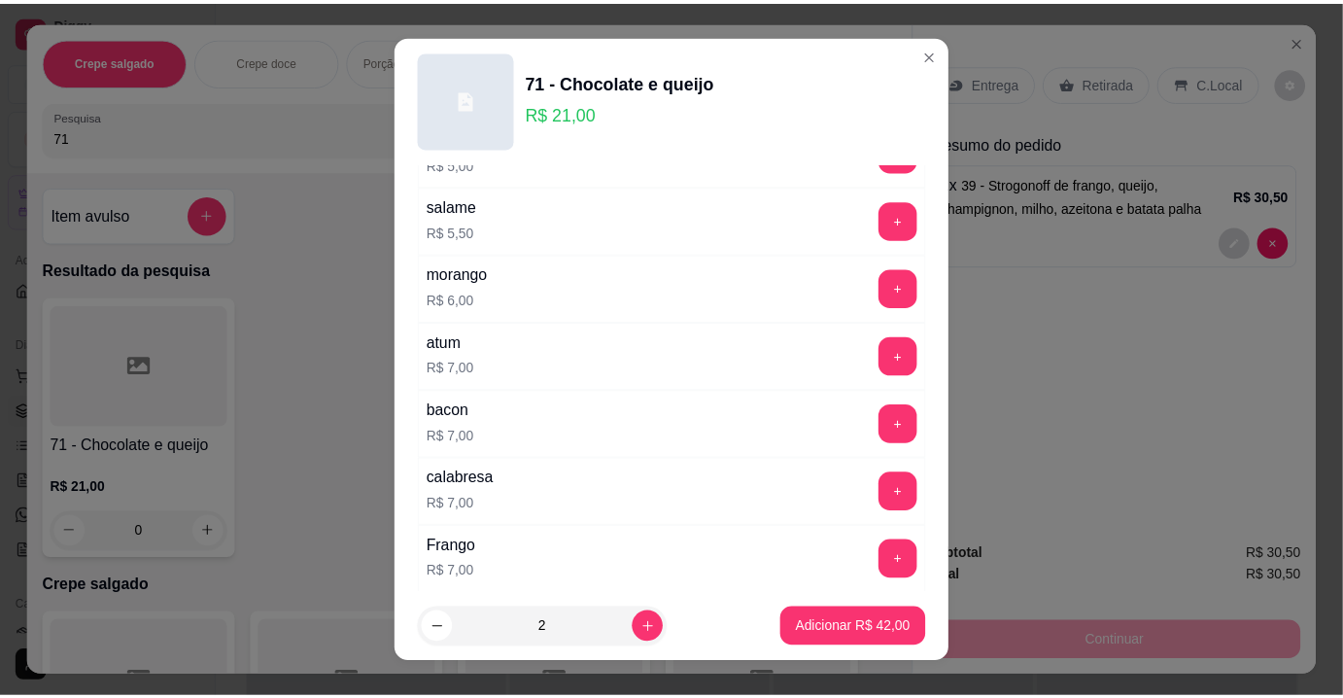
scroll to position [3156, 0]
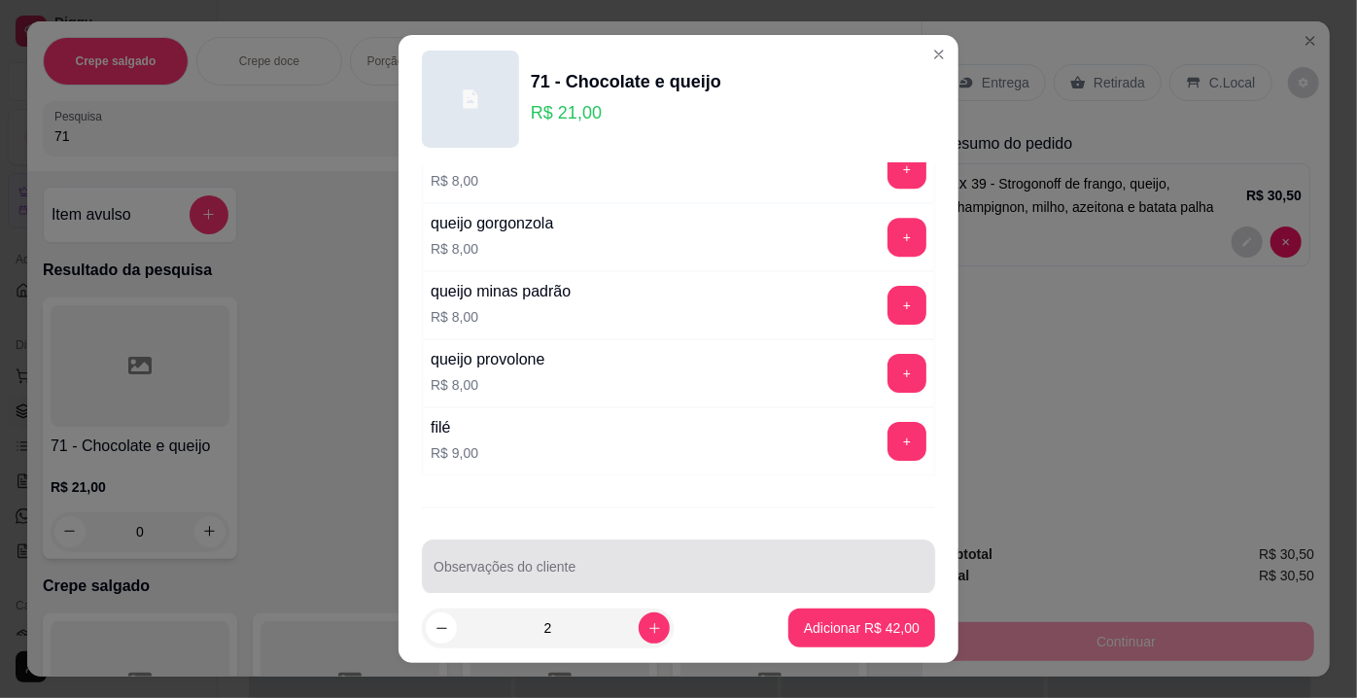
click at [855, 547] on div at bounding box center [678, 566] width 490 height 39
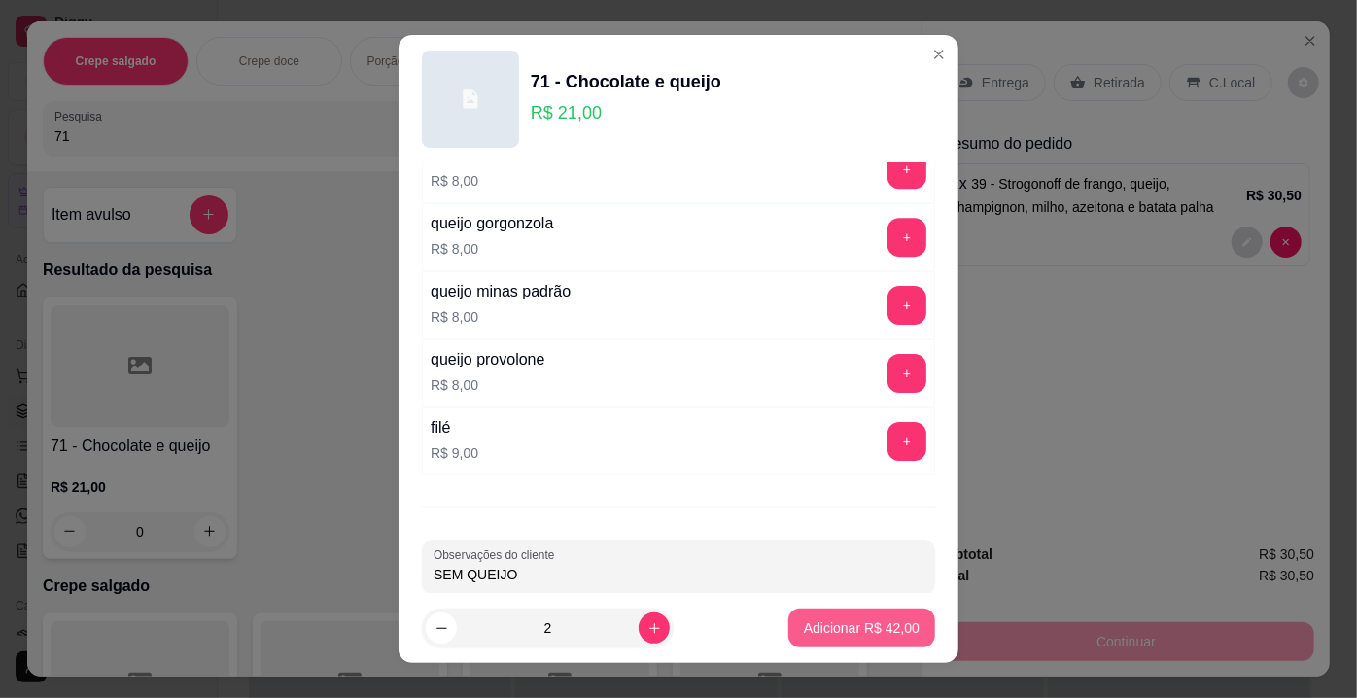
type input "SEM QUEIJO"
click at [824, 626] on p "Adicionar R$ 42,00" at bounding box center [862, 627] width 113 height 18
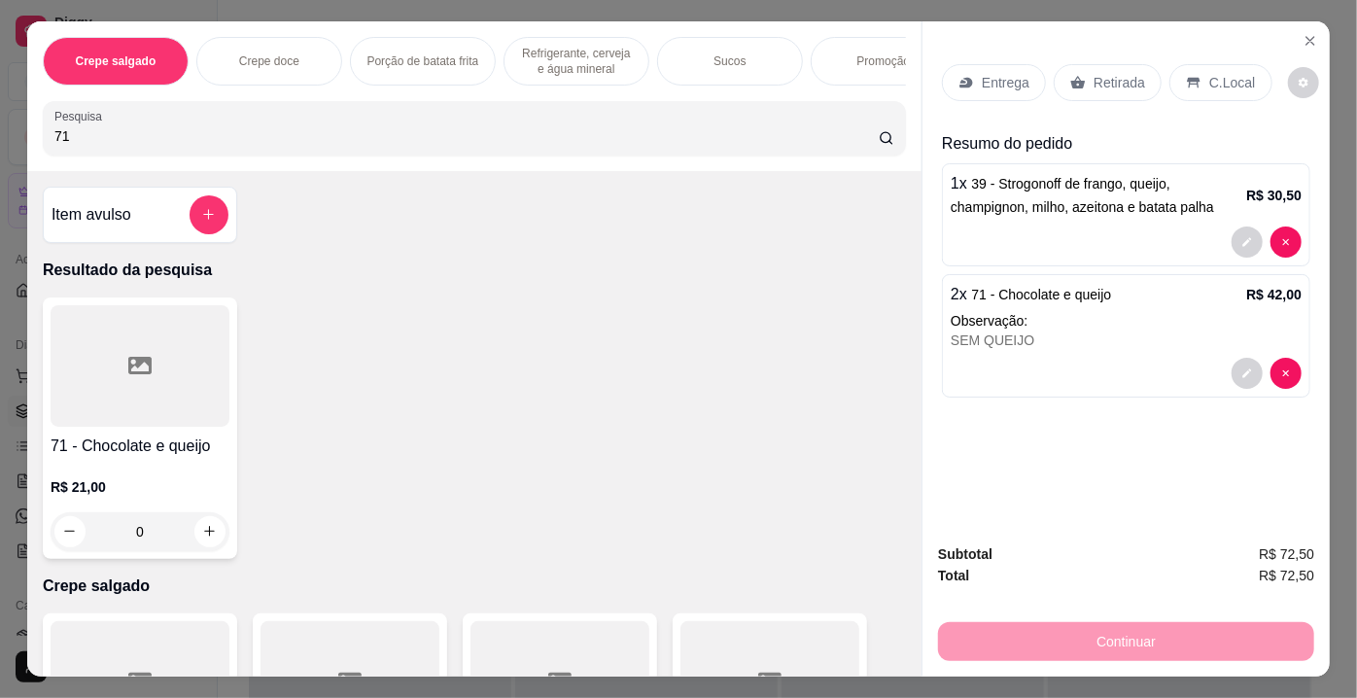
drag, startPoint x: 99, startPoint y: 143, endPoint x: 19, endPoint y: 143, distance: 79.7
click at [27, 143] on div "Crepe salgado Crepe doce Porção de batata frita Refrigerante, cerveja e água mi…" at bounding box center [474, 96] width 894 height 150
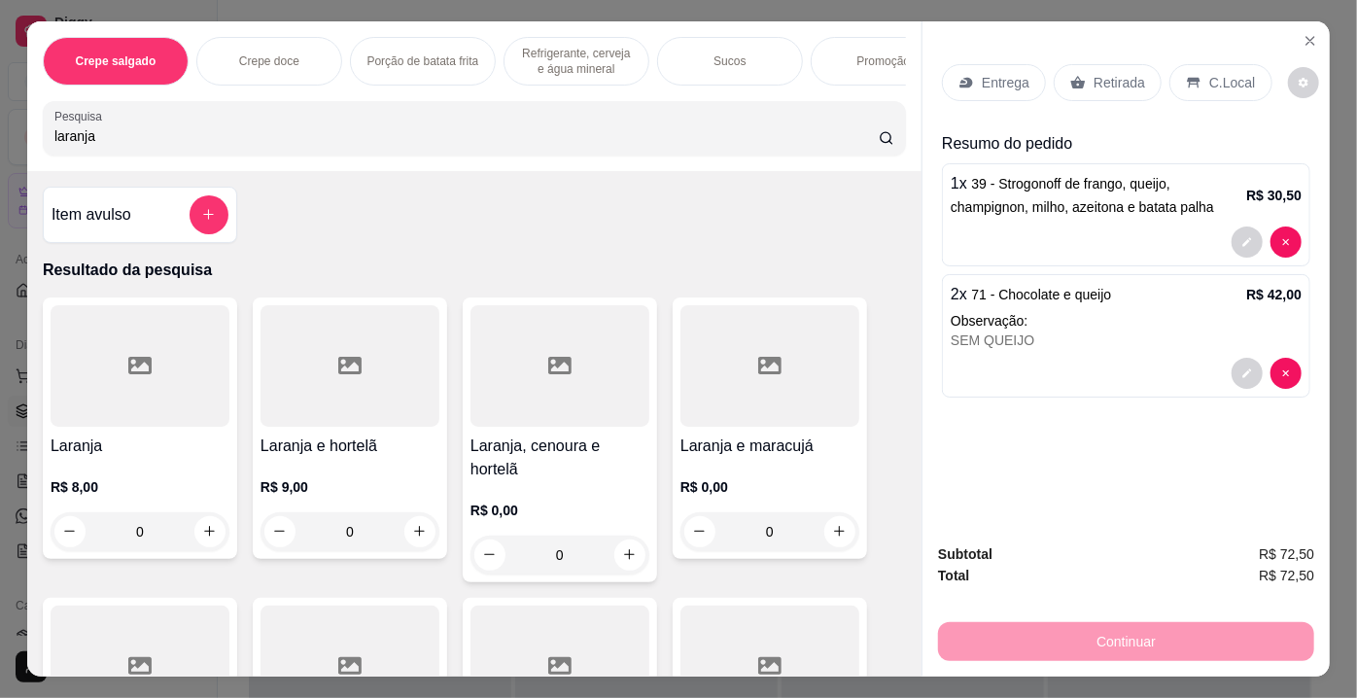
type input "laranja"
click at [106, 398] on div at bounding box center [140, 365] width 179 height 121
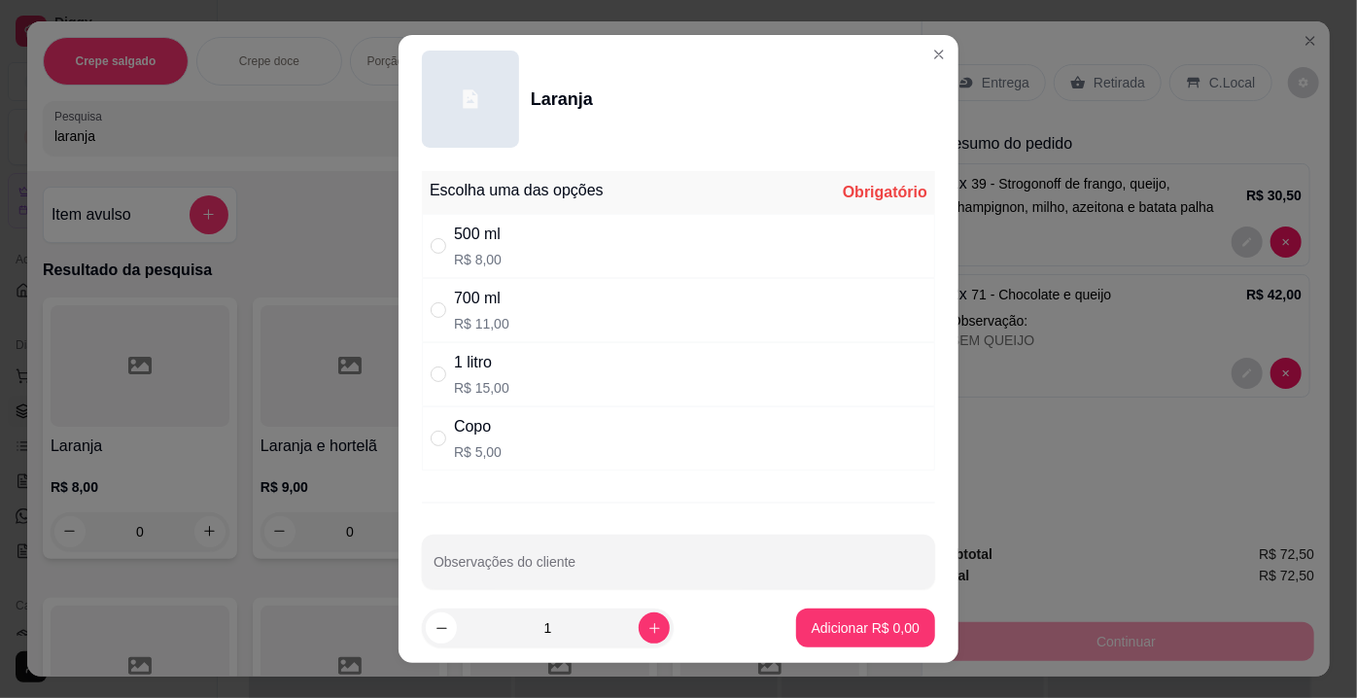
click at [498, 380] on div "1 litro R$ 15,00" at bounding box center [678, 374] width 513 height 64
radio input "true"
click at [882, 626] on p "Adicionar R$ 15,00" at bounding box center [862, 627] width 116 height 19
type input "1"
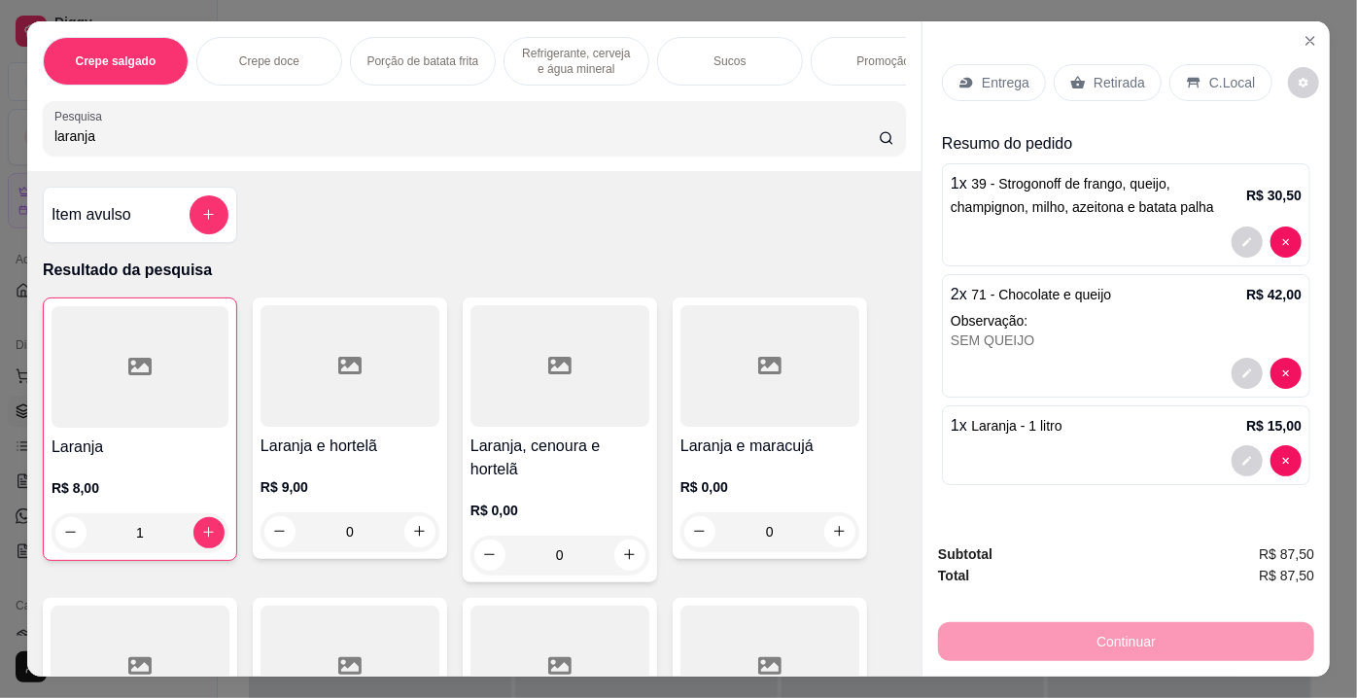
click at [1093, 82] on p "Retirada" at bounding box center [1119, 82] width 52 height 19
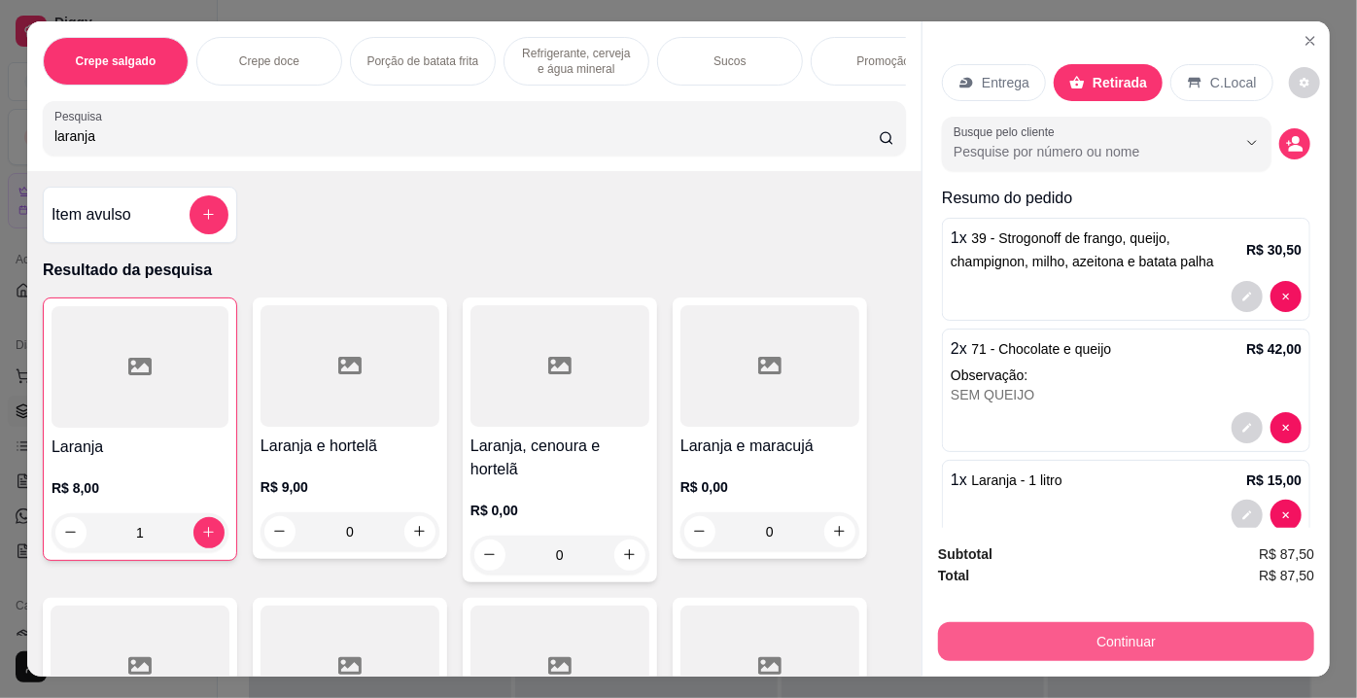
click at [1093, 636] on button "Continuar" at bounding box center [1126, 641] width 376 height 39
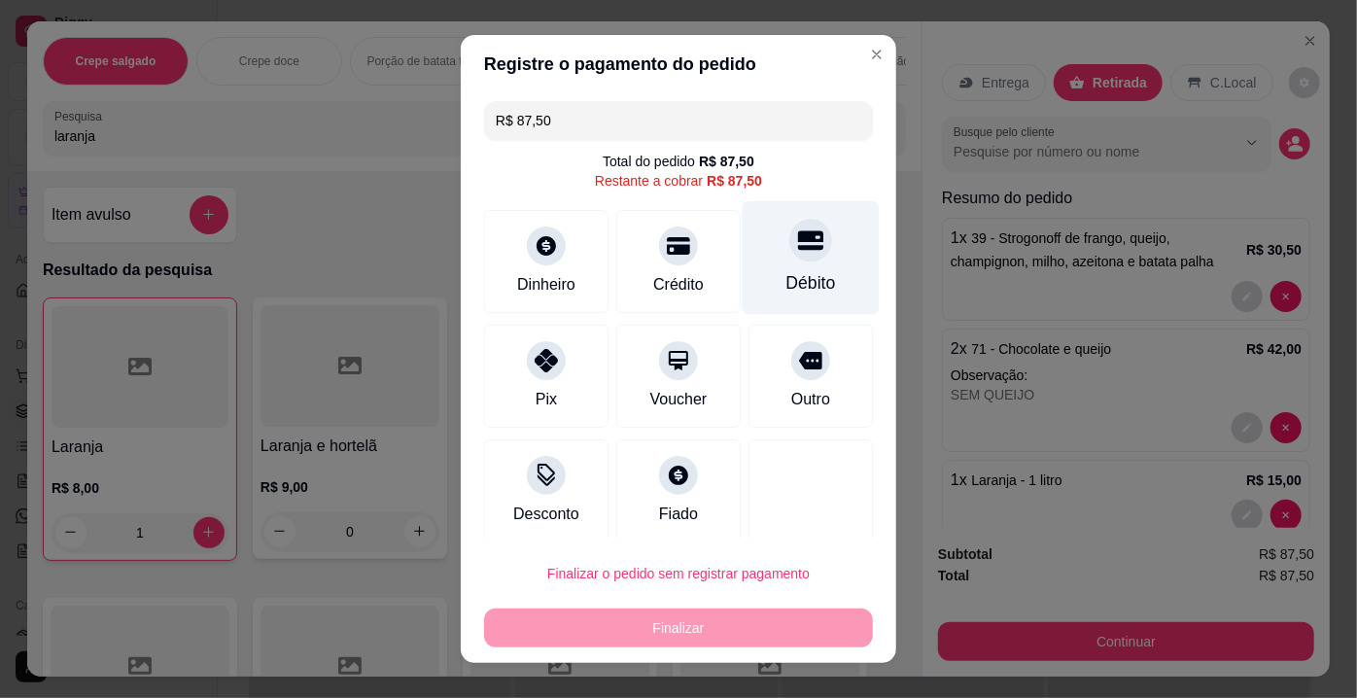
click at [789, 255] on div at bounding box center [810, 240] width 43 height 43
type input "R$ 0,00"
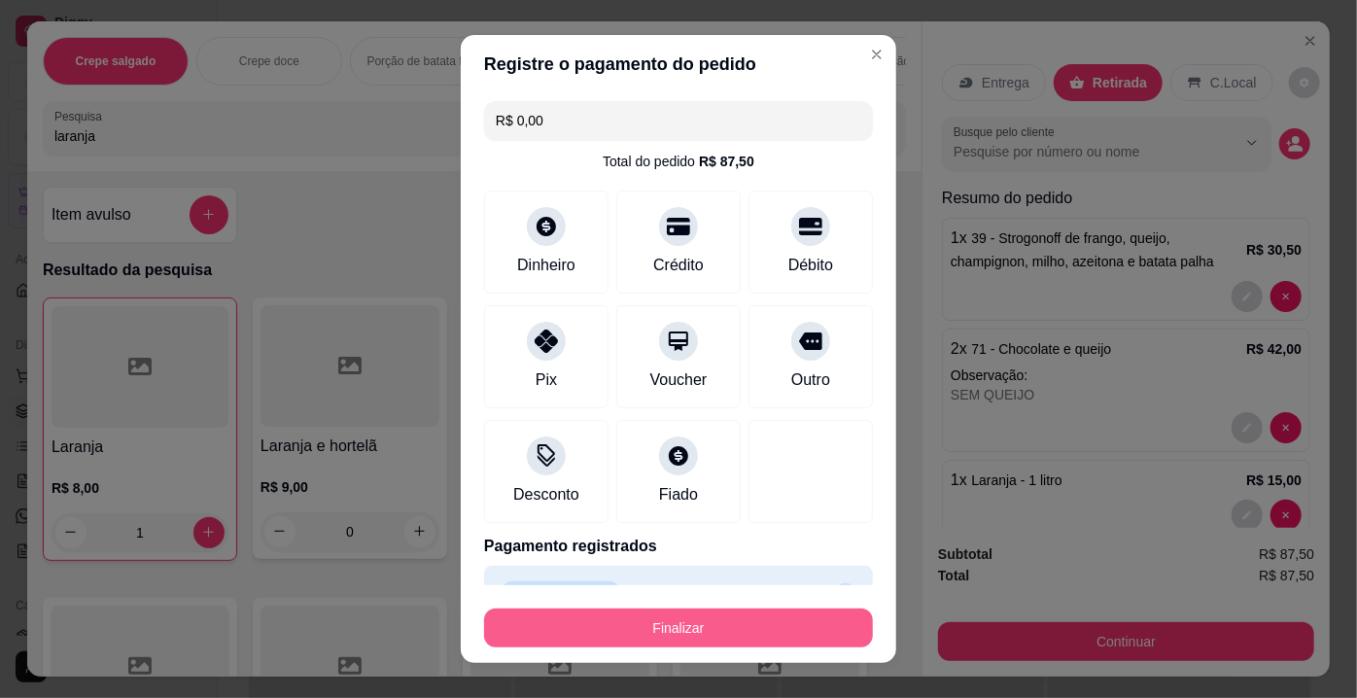
click at [697, 620] on button "Finalizar" at bounding box center [678, 627] width 389 height 39
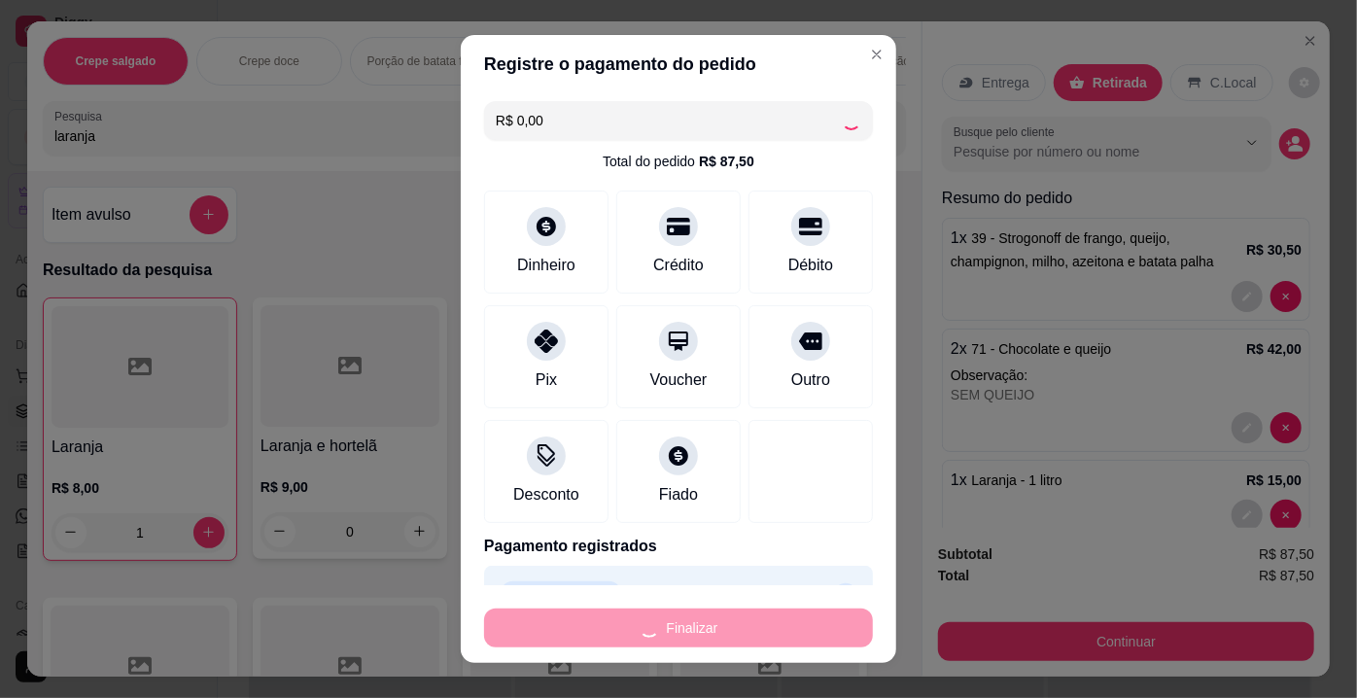
type input "0"
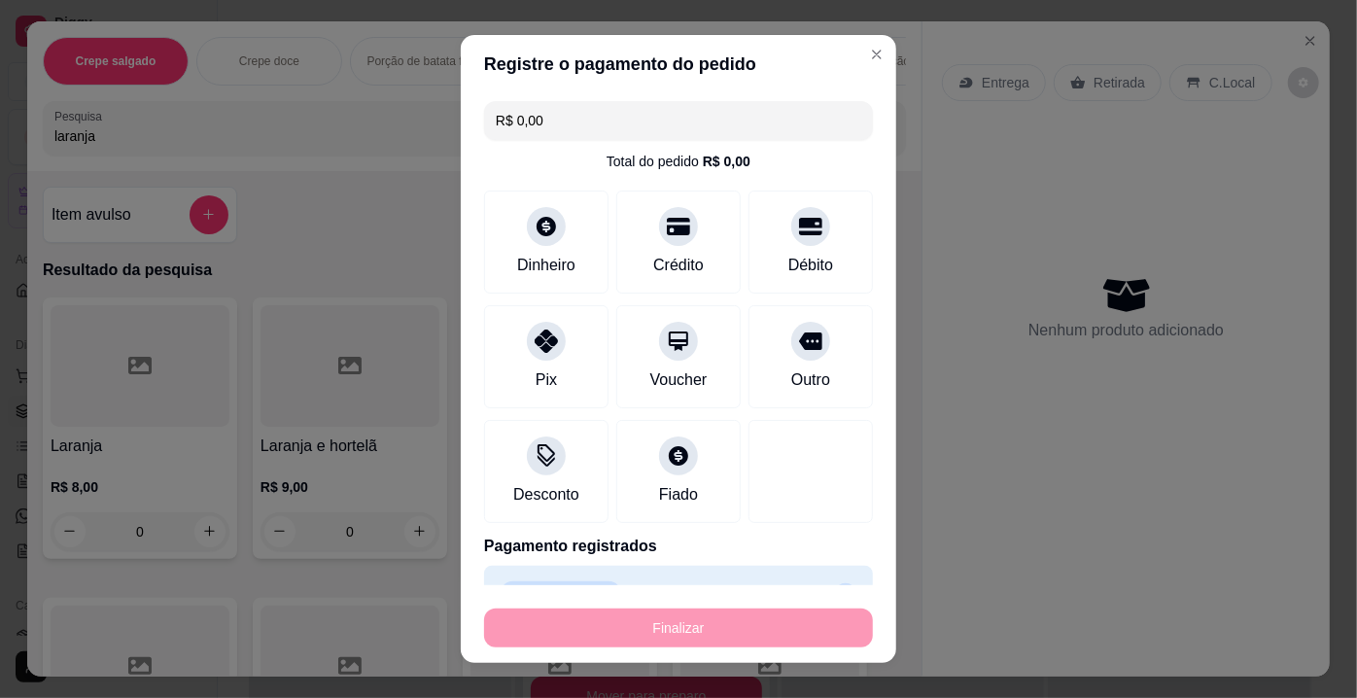
type input "-R$ 87,50"
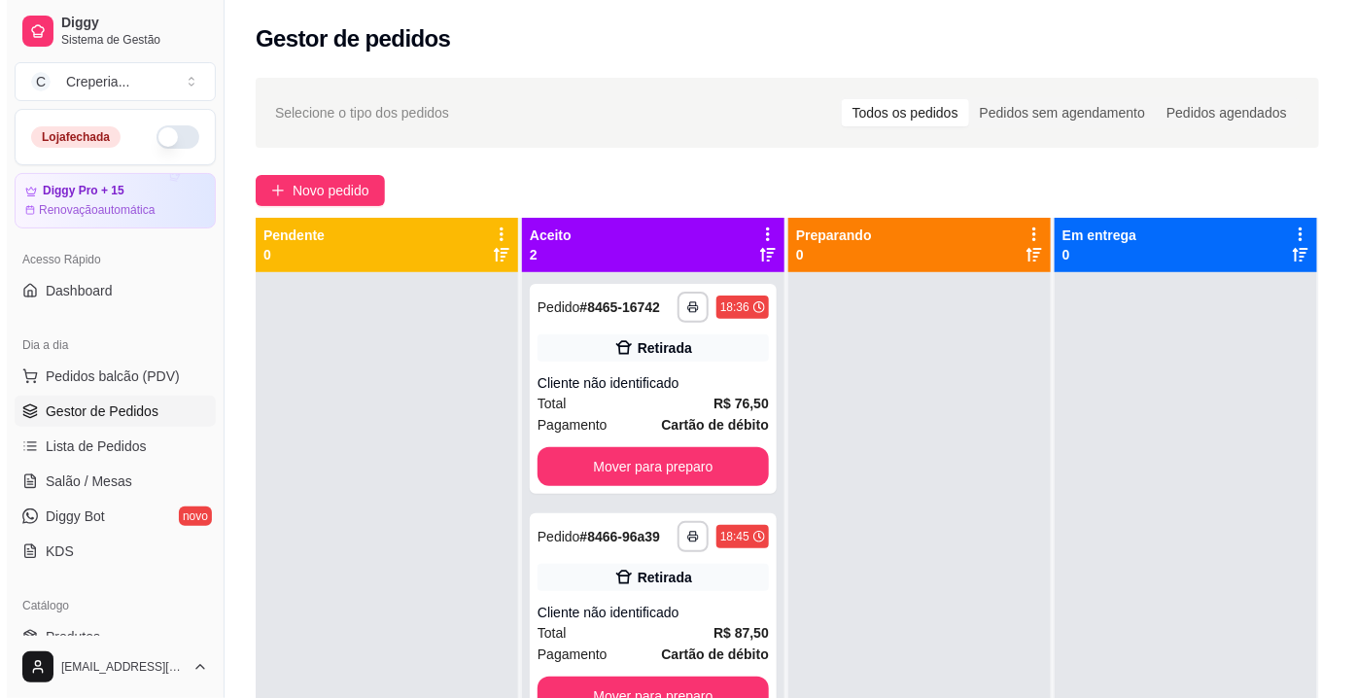
scroll to position [54, 0]
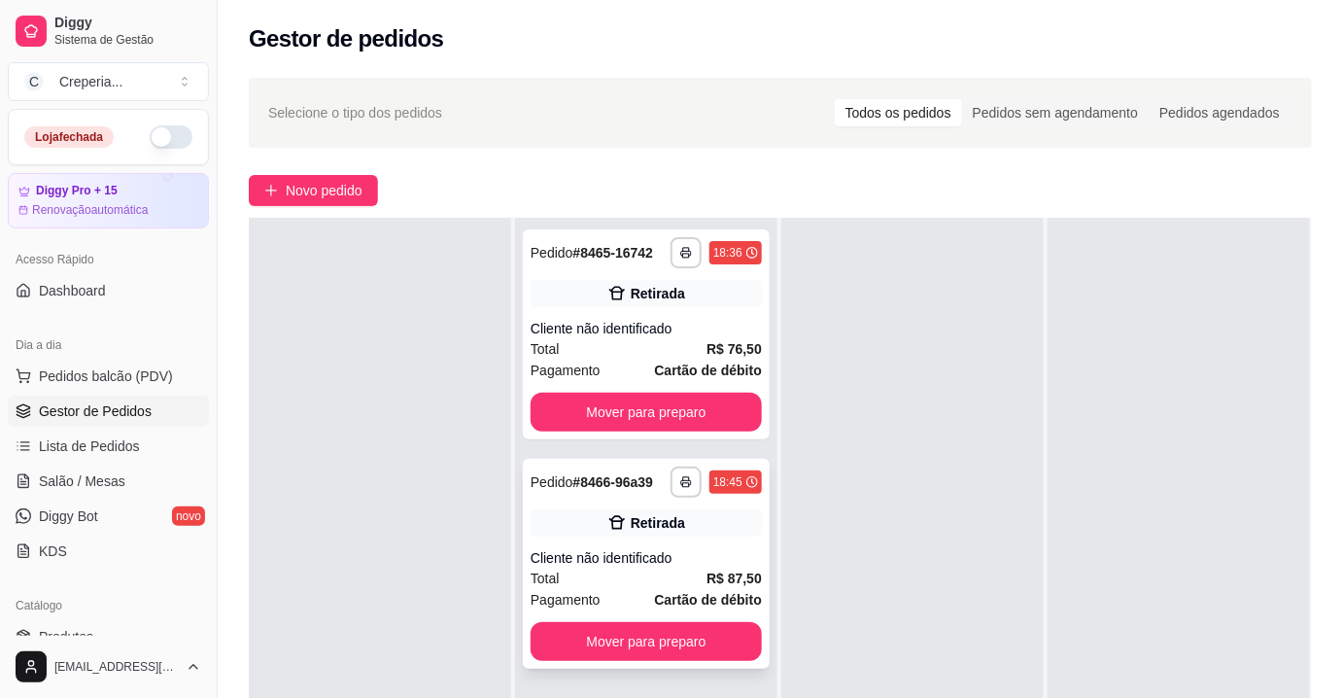
click at [694, 519] on div "Retirada" at bounding box center [646, 522] width 231 height 27
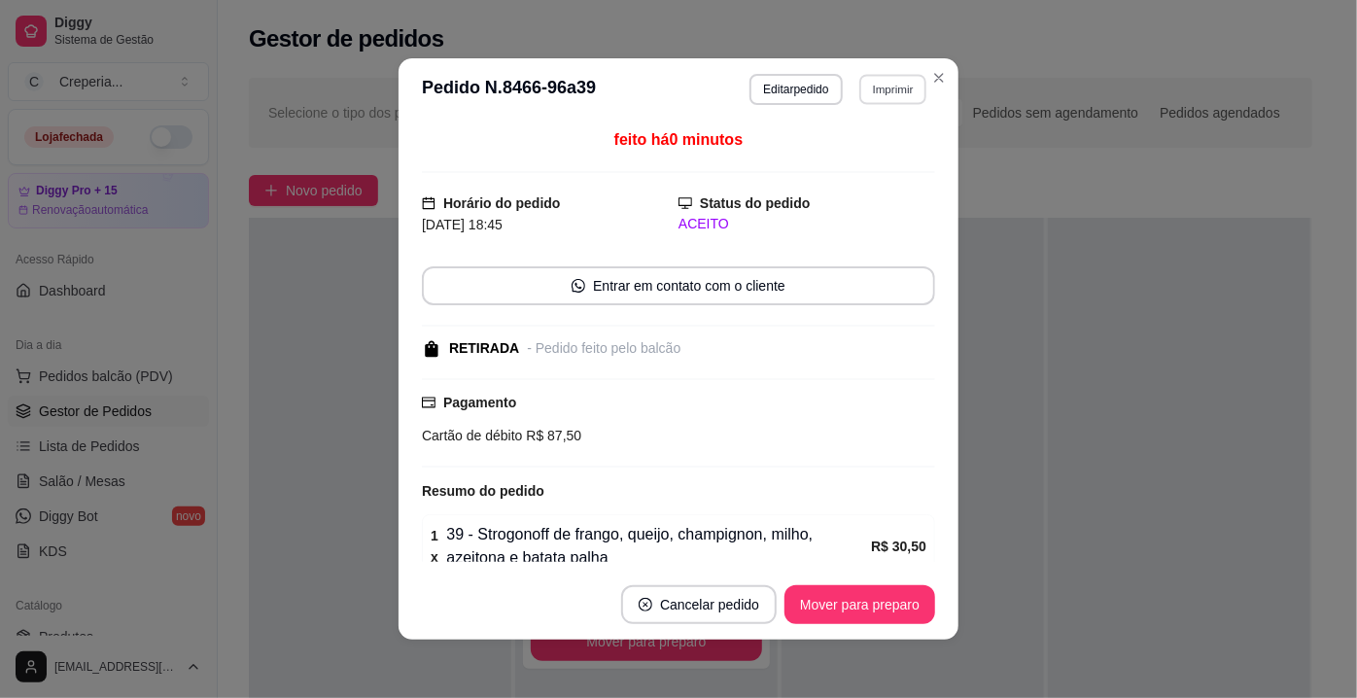
click at [864, 99] on button "Imprimir" at bounding box center [892, 89] width 67 height 30
click at [866, 152] on button "IMPRESSORA" at bounding box center [851, 157] width 136 height 30
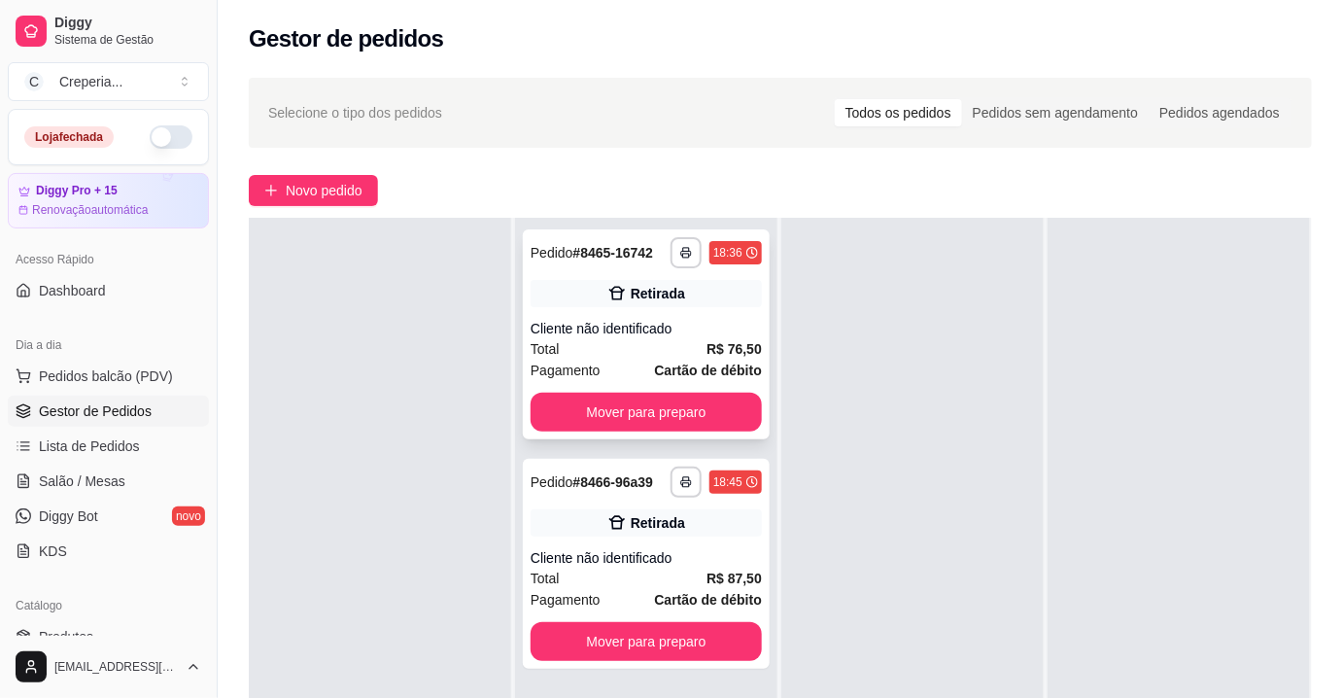
click at [646, 325] on div "Cliente não identificado" at bounding box center [646, 328] width 231 height 19
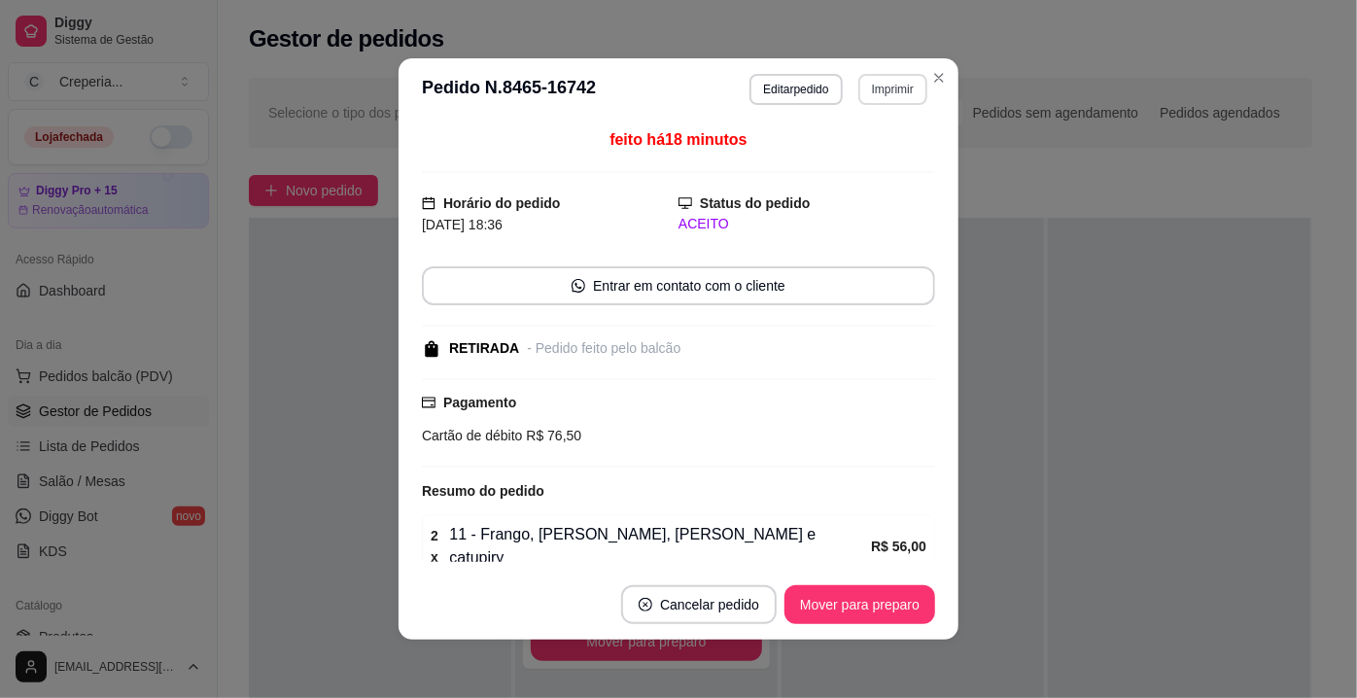
click at [873, 88] on button "Imprimir" at bounding box center [892, 89] width 69 height 31
click at [852, 161] on button "IMPRESSORA" at bounding box center [851, 157] width 141 height 31
